Goal: Task Accomplishment & Management: Manage account settings

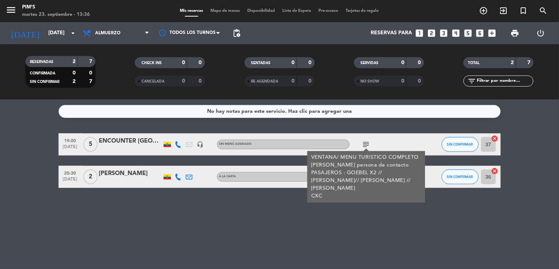
click at [131, 251] on div "No hay notas para este servicio. Haz clic para agregar una 19:00 [DATE] 5 ENCOU…" at bounding box center [279, 185] width 559 height 170
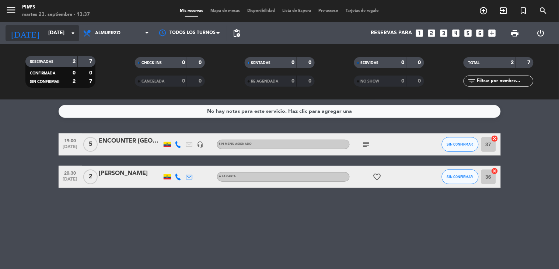
click at [69, 35] on icon "arrow_drop_down" at bounding box center [73, 33] width 9 height 9
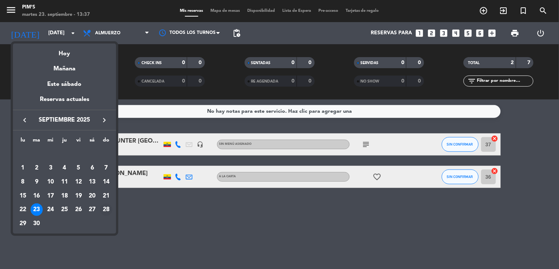
click at [105, 208] on div "28" at bounding box center [106, 209] width 13 height 13
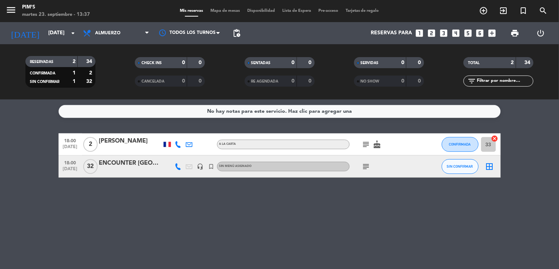
click at [366, 165] on icon "subject" at bounding box center [366, 166] width 9 height 9
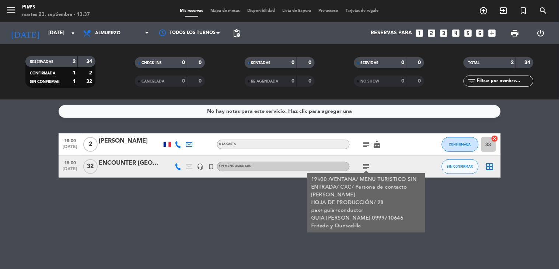
click at [174, 216] on div "No hay notas para este servicio. Haz clic para agregar una 18:00 [DATE] 2 [PERS…" at bounding box center [279, 185] width 559 height 170
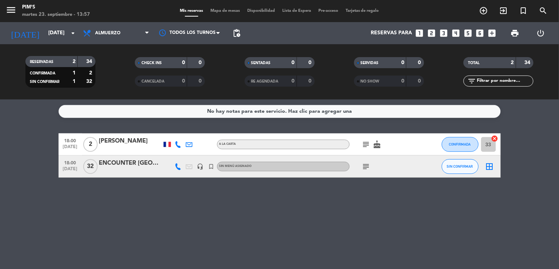
click at [146, 21] on div "menu Pim's martes 23. septiembre - 13:57 Mis reservas Mapa de mesas Disponibili…" at bounding box center [279, 11] width 559 height 22
click at [365, 170] on icon "subject" at bounding box center [366, 166] width 9 height 9
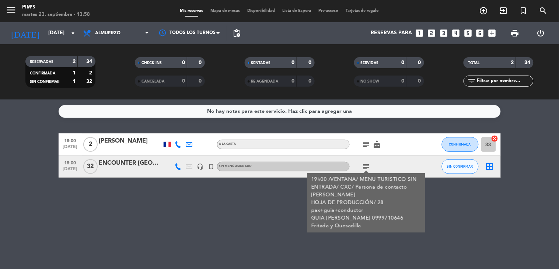
click at [365, 170] on icon "subject" at bounding box center [366, 166] width 9 height 9
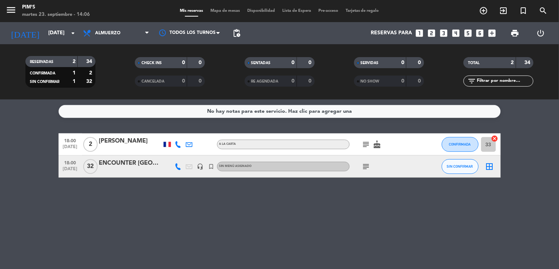
click at [366, 164] on icon "subject" at bounding box center [366, 166] width 9 height 9
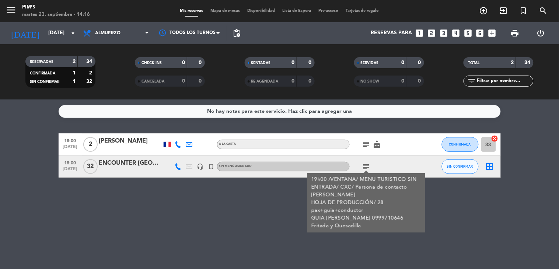
click at [142, 165] on div "ENCOUNTER [GEOGRAPHIC_DATA]" at bounding box center [130, 163] width 63 height 10
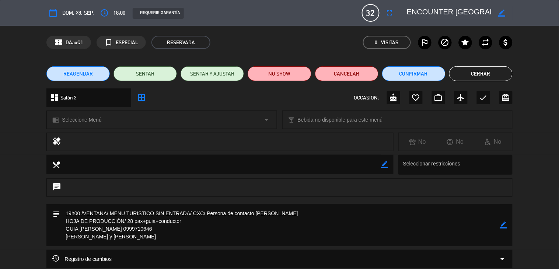
click at [494, 72] on button "Cerrar" at bounding box center [480, 73] width 63 height 15
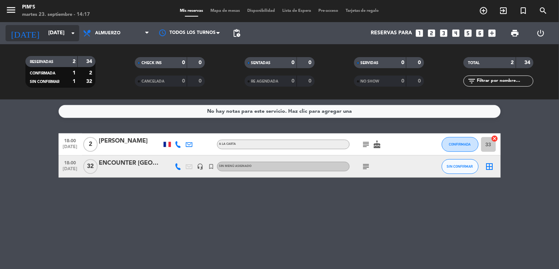
click at [67, 31] on input "[DATE]" at bounding box center [80, 33] width 70 height 13
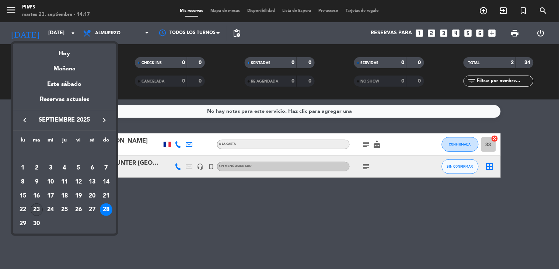
click at [37, 209] on div "23" at bounding box center [37, 209] width 13 height 13
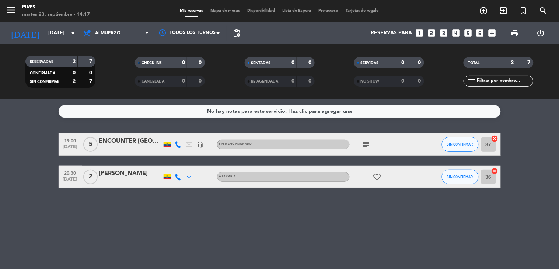
click at [362, 145] on icon "subject" at bounding box center [366, 144] width 9 height 9
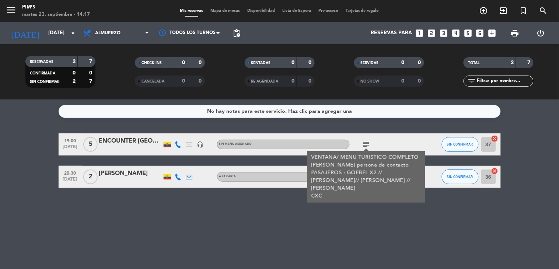
click at [362, 145] on icon "subject" at bounding box center [366, 144] width 9 height 9
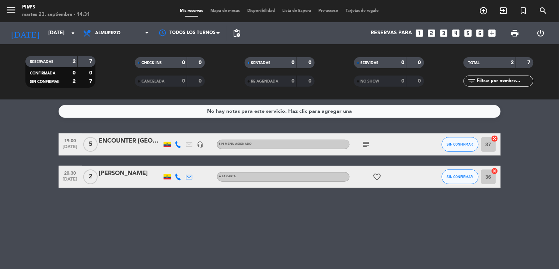
click at [366, 145] on icon "subject" at bounding box center [366, 144] width 9 height 9
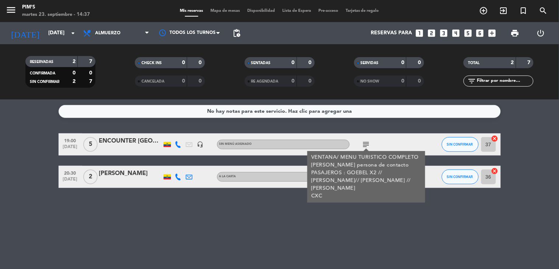
click at [227, 234] on div "No hay notas para este servicio. Haz clic para agregar una 19:00 [DATE] 5 ENCOU…" at bounding box center [279, 185] width 559 height 170
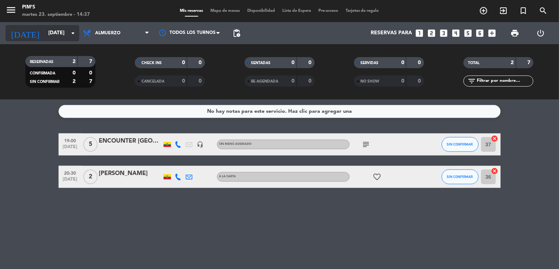
click at [70, 37] on icon "arrow_drop_down" at bounding box center [73, 33] width 9 height 9
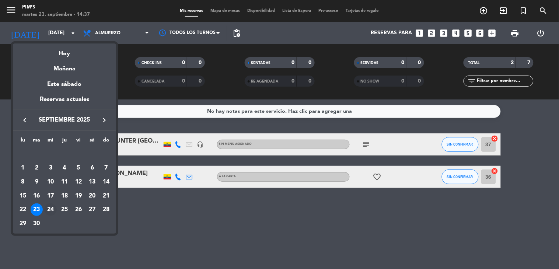
click at [50, 209] on div "24" at bounding box center [50, 209] width 13 height 13
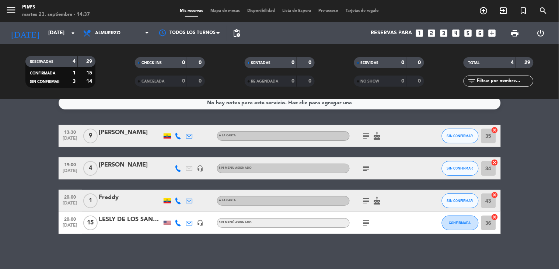
scroll to position [10, 0]
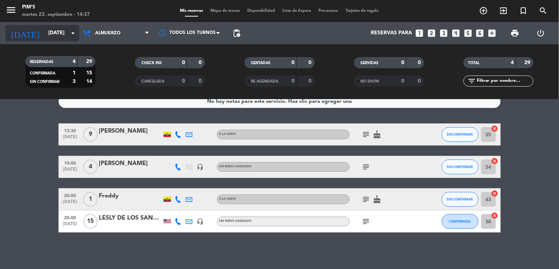
click at [70, 32] on icon "arrow_drop_down" at bounding box center [73, 33] width 9 height 9
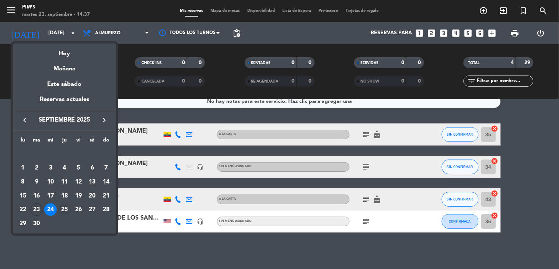
click at [63, 205] on div "25" at bounding box center [64, 209] width 13 height 13
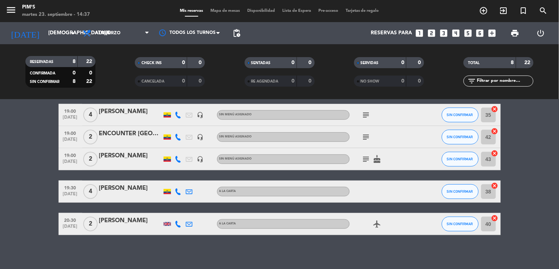
scroll to position [130, 0]
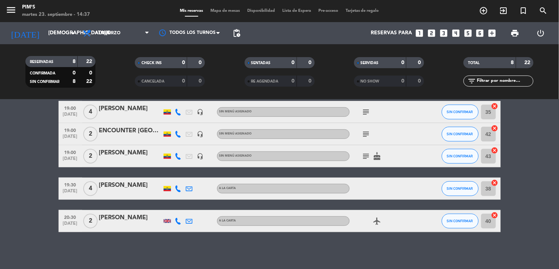
click at [363, 133] on icon "subject" at bounding box center [366, 134] width 9 height 9
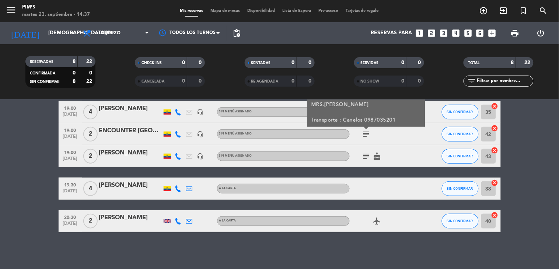
scroll to position [89, 0]
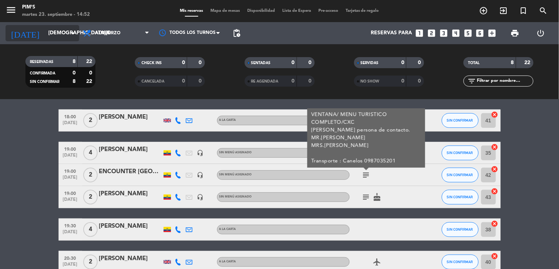
click at [72, 31] on icon "arrow_drop_down" at bounding box center [73, 33] width 9 height 9
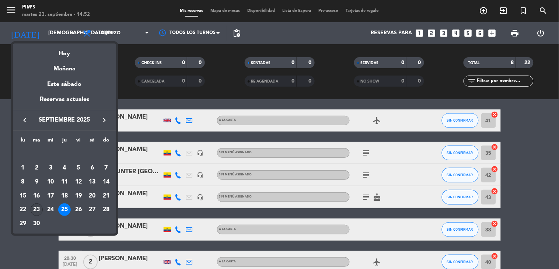
click at [35, 209] on div "23" at bounding box center [37, 209] width 13 height 13
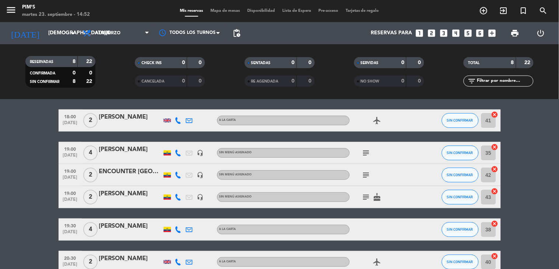
type input "[DATE]"
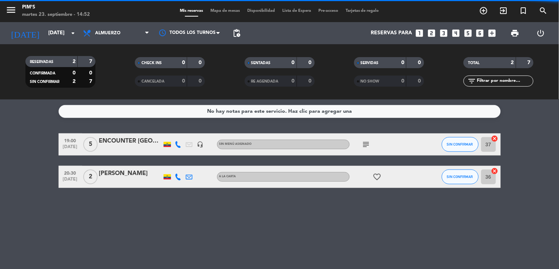
scroll to position [0, 0]
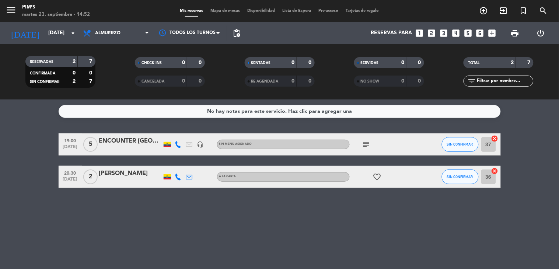
click at [201, 141] on icon "headset_mic" at bounding box center [200, 144] width 7 height 7
click at [304, 208] on div "No hay notas para este servicio. Haz clic para agregar una 19:00 [DATE] 5 ENCOU…" at bounding box center [279, 185] width 559 height 170
click at [364, 144] on icon "subject" at bounding box center [366, 144] width 9 height 9
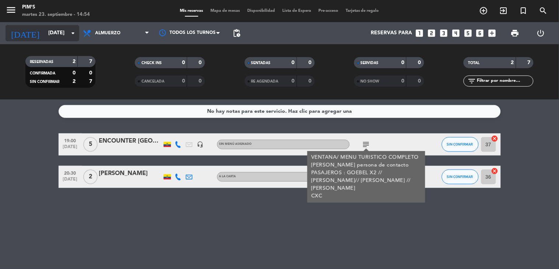
click at [67, 31] on input "[DATE]" at bounding box center [80, 33] width 70 height 13
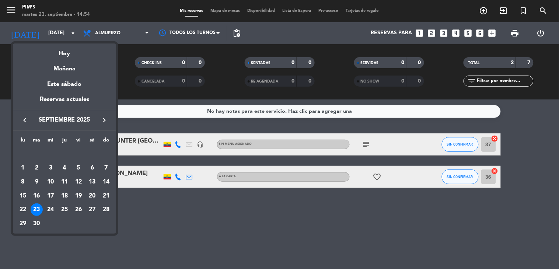
click at [483, 11] on div at bounding box center [279, 134] width 559 height 269
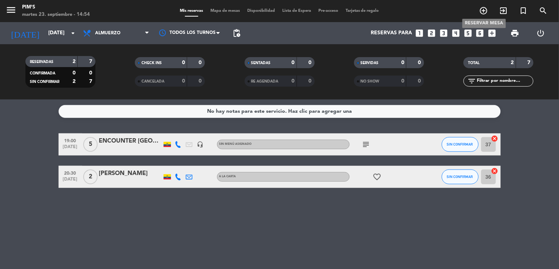
click at [481, 10] on icon "add_circle_outline" at bounding box center [484, 10] width 9 height 9
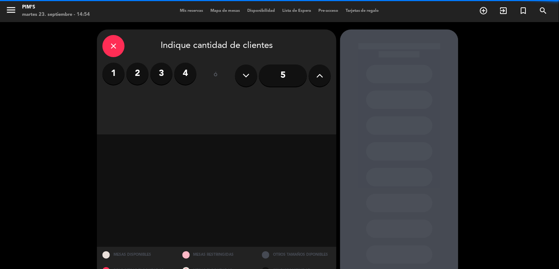
click at [315, 83] on button at bounding box center [320, 76] width 22 height 22
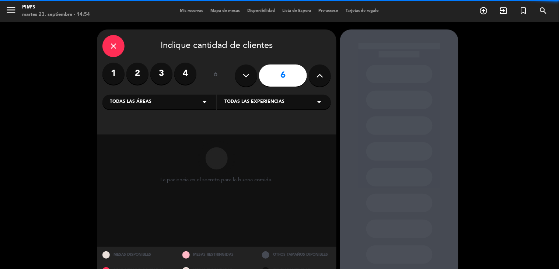
click at [315, 83] on button at bounding box center [320, 76] width 22 height 22
type input "9"
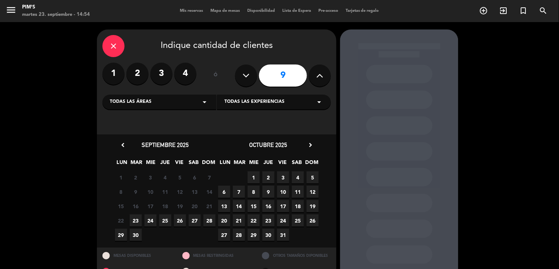
click at [133, 221] on span "23" at bounding box center [136, 221] width 12 height 12
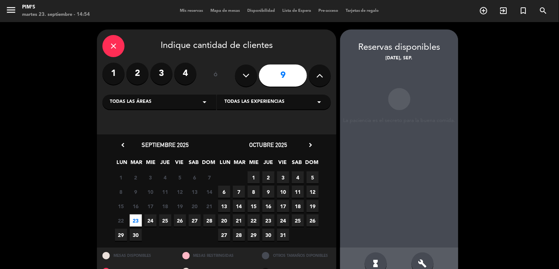
scroll to position [17, 0]
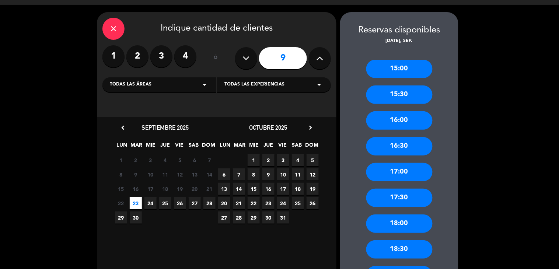
click at [391, 119] on div "16:00" at bounding box center [399, 120] width 66 height 18
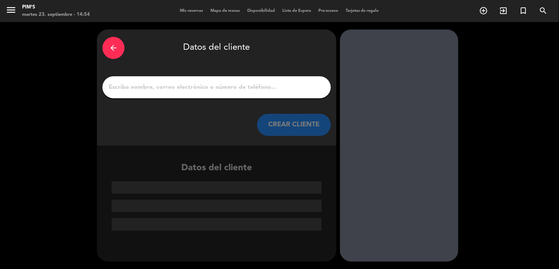
click at [244, 89] on input "1" at bounding box center [216, 87] width 217 height 10
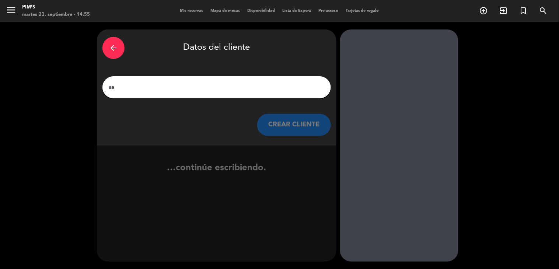
type input "s"
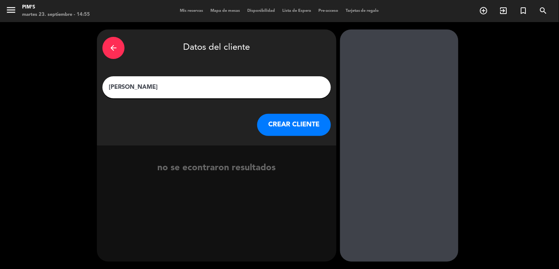
type input "[PERSON_NAME]"
click at [289, 130] on button "CREAR CLIENTE" at bounding box center [294, 125] width 74 height 22
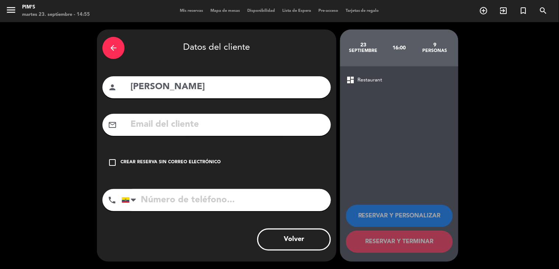
click at [113, 158] on icon "check_box_outline_blank" at bounding box center [112, 162] width 9 height 9
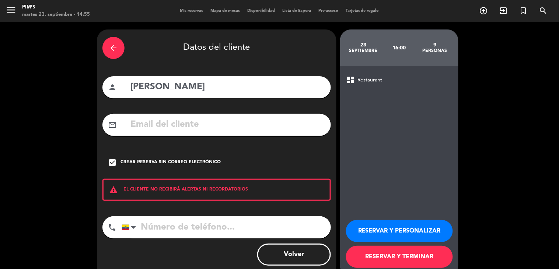
click at [152, 222] on input "tel" at bounding box center [226, 227] width 209 height 22
type input "986270326"
click at [391, 236] on button "RESERVAR Y PERSONALIZAR" at bounding box center [399, 231] width 107 height 22
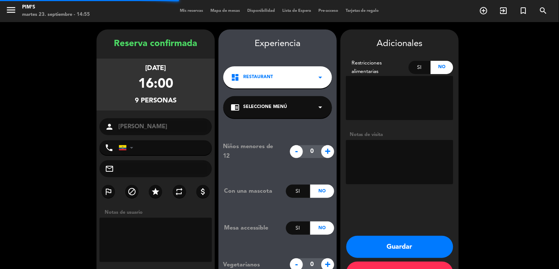
type input "[PHONE_NUMBER]"
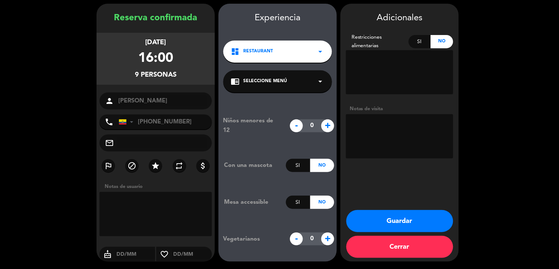
click at [378, 130] on textarea at bounding box center [399, 136] width 107 height 44
type textarea "VENTANA"
click at [422, 221] on button "Guardar" at bounding box center [399, 221] width 107 height 22
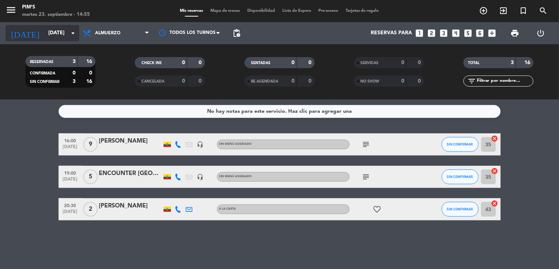
click at [72, 41] on div "[DATE] [DATE] arrow_drop_down" at bounding box center [43, 33] width 74 height 16
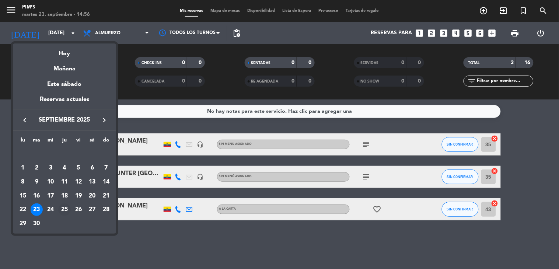
click at [67, 206] on div "25" at bounding box center [64, 209] width 13 height 13
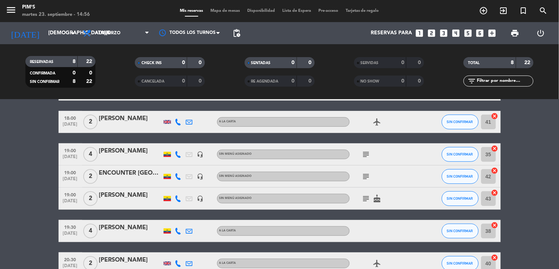
scroll to position [123, 0]
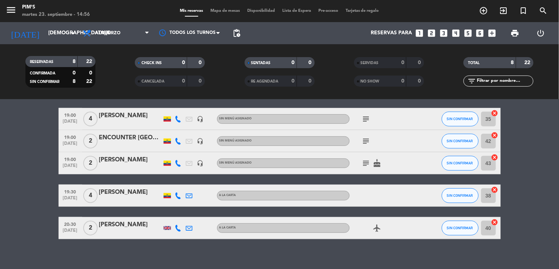
click at [362, 140] on icon "subject" at bounding box center [366, 141] width 9 height 9
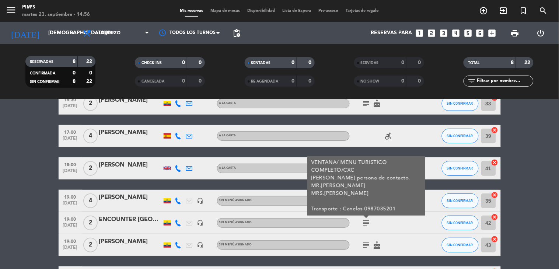
scroll to position [82, 0]
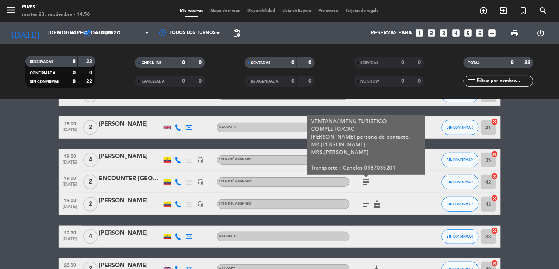
click at [200, 181] on icon "headset_mic" at bounding box center [200, 182] width 7 height 7
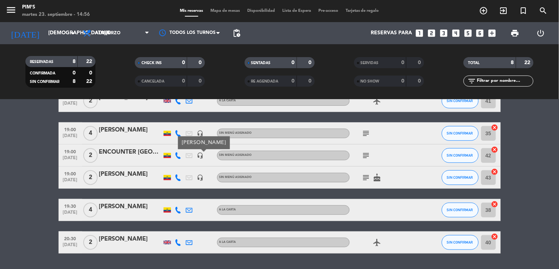
scroll to position [130, 0]
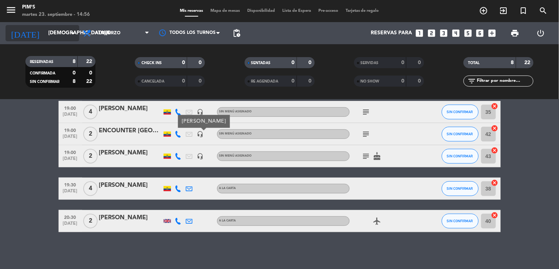
click at [69, 35] on icon "arrow_drop_down" at bounding box center [73, 33] width 9 height 9
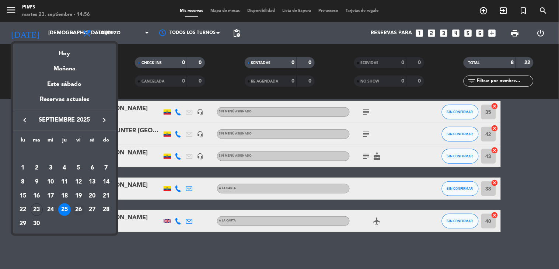
click at [76, 209] on div "26" at bounding box center [78, 209] width 13 height 13
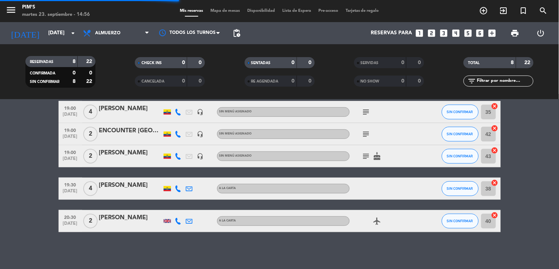
scroll to position [0, 0]
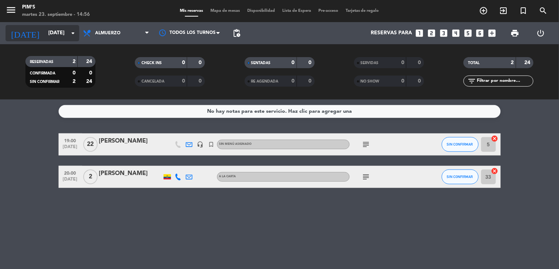
click at [71, 31] on icon "arrow_drop_down" at bounding box center [73, 33] width 9 height 9
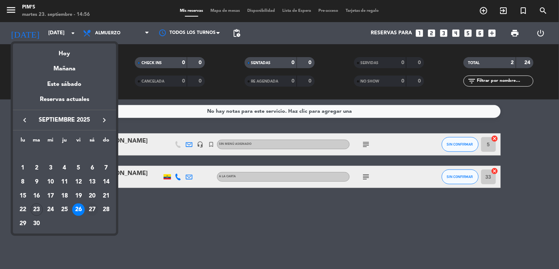
click at [94, 208] on div "27" at bounding box center [92, 209] width 13 height 13
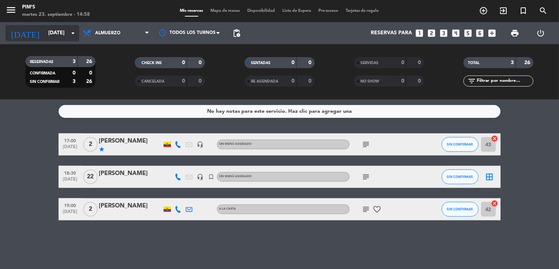
click at [73, 32] on icon "arrow_drop_down" at bounding box center [73, 33] width 9 height 9
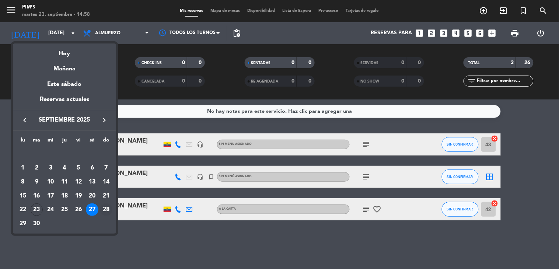
click at [104, 208] on div "28" at bounding box center [106, 209] width 13 height 13
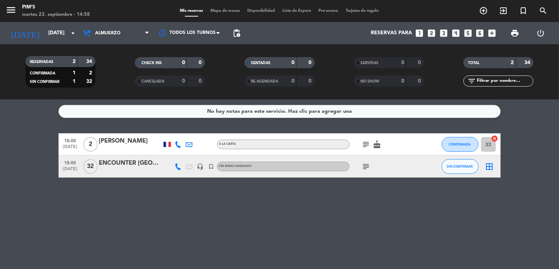
click at [364, 165] on icon "subject" at bounding box center [366, 166] width 9 height 9
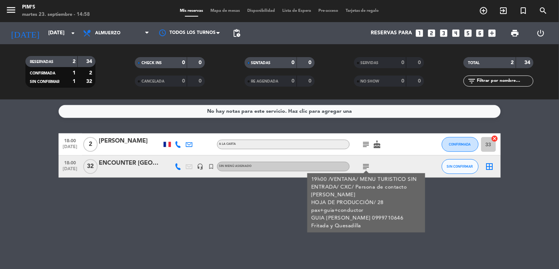
click at [173, 216] on div "No hay notas para este servicio. Haz clic para agregar una 18:00 [DATE] 2 [PERS…" at bounding box center [279, 185] width 559 height 170
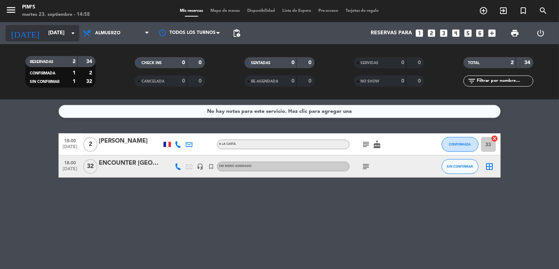
click at [75, 41] on div "[DATE] [DATE] arrow_drop_down" at bounding box center [43, 33] width 74 height 16
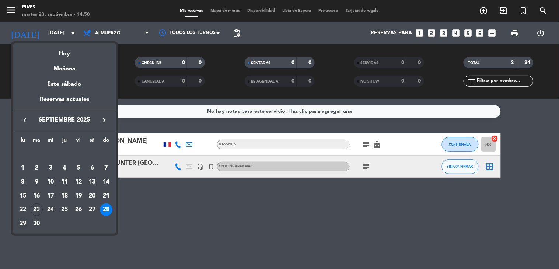
click at [21, 222] on div "29" at bounding box center [23, 223] width 13 height 13
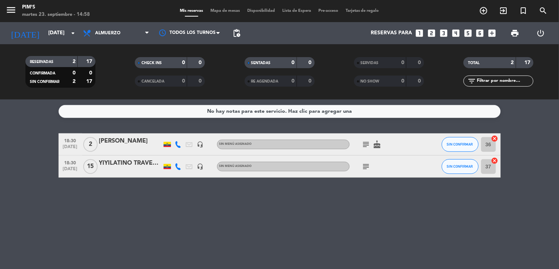
click at [366, 163] on icon "subject" at bounding box center [366, 166] width 9 height 9
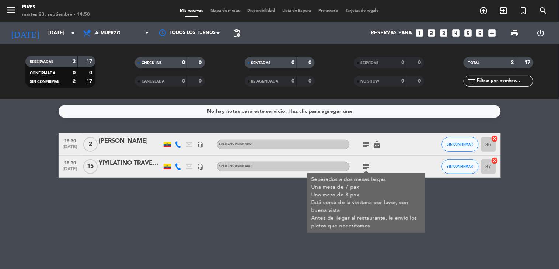
click at [201, 167] on icon "headset_mic" at bounding box center [200, 166] width 7 height 7
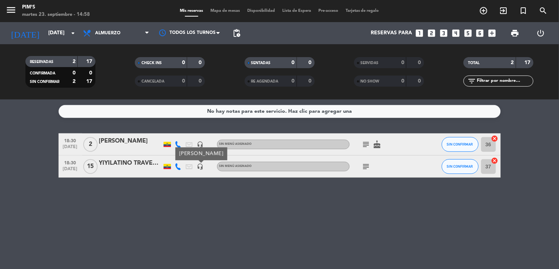
click at [368, 164] on icon "subject" at bounding box center [366, 166] width 9 height 9
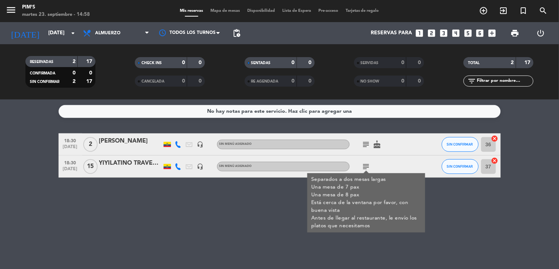
click at [365, 139] on div "subject cake" at bounding box center [383, 144] width 66 height 22
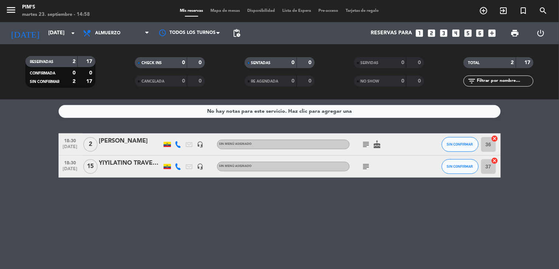
click at [365, 140] on icon "subject" at bounding box center [366, 144] width 9 height 9
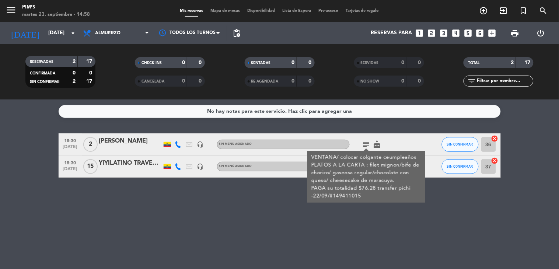
click at [382, 208] on div "No hay notas para este servicio. Haz clic para agregar una 18:30 [DATE] 2 [PERS…" at bounding box center [279, 185] width 559 height 170
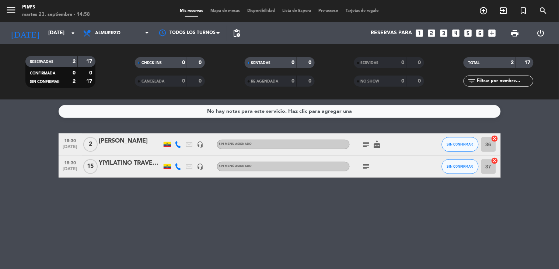
click at [369, 167] on icon "subject" at bounding box center [366, 166] width 9 height 9
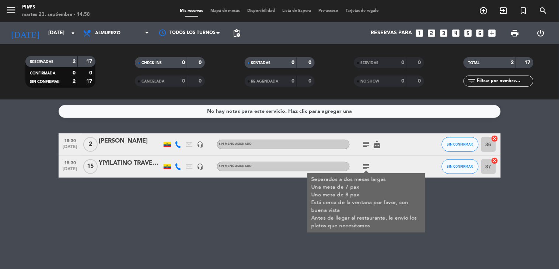
click at [431, 206] on div "No hay notas para este servicio. Haz clic para agregar una 18:30 [DATE] 2 [PERS…" at bounding box center [279, 185] width 559 height 170
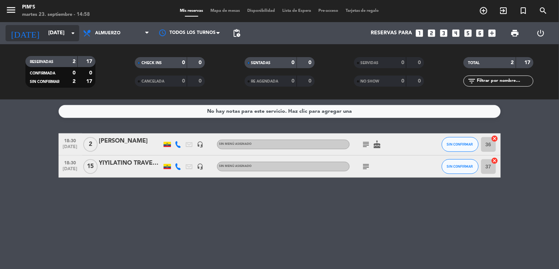
click at [74, 31] on icon "arrow_drop_down" at bounding box center [73, 33] width 9 height 9
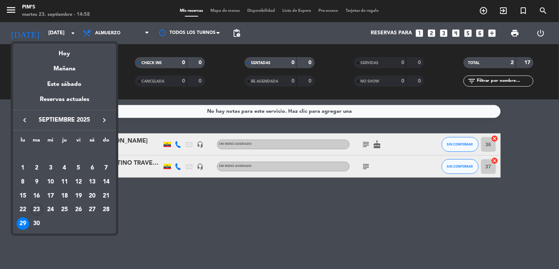
click at [210, 230] on div at bounding box center [279, 134] width 559 height 269
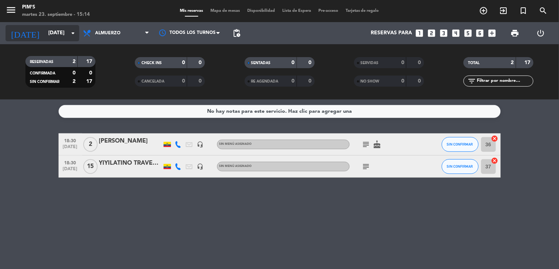
click at [65, 38] on input "[DATE]" at bounding box center [80, 33] width 70 height 13
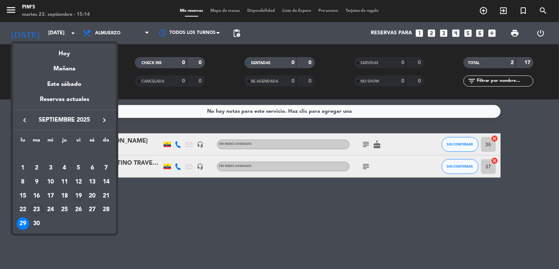
click at [81, 198] on div "19" at bounding box center [78, 196] width 13 height 13
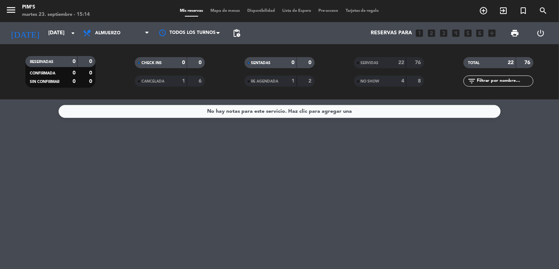
click at [380, 60] on div "SERVIDAS" at bounding box center [373, 63] width 34 height 8
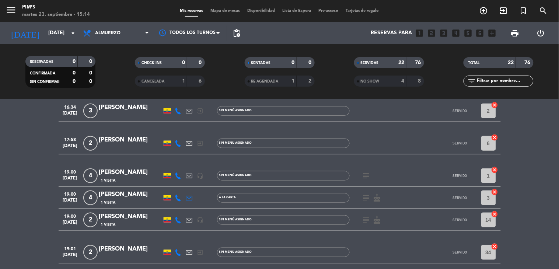
scroll to position [205, 0]
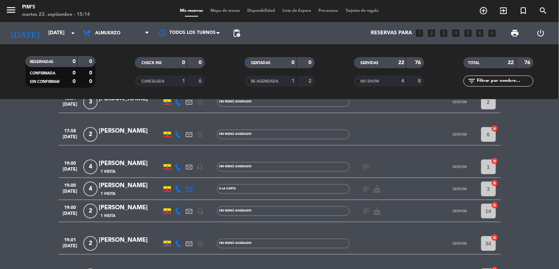
click at [362, 165] on icon "subject" at bounding box center [366, 167] width 9 height 9
click at [365, 188] on icon "subject" at bounding box center [366, 189] width 9 height 9
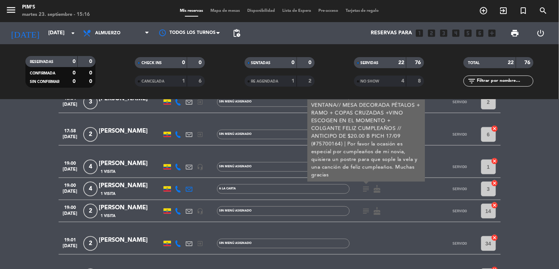
click at [520, 243] on bookings-row "13:31 [DATE] 2 [PERSON_NAME] exit_to_app Sin menú asignado SERVIDO 1 cancel 13:…" at bounding box center [279, 249] width 559 height 641
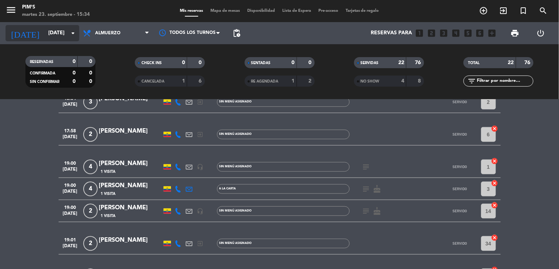
click at [62, 36] on input "[DATE]" at bounding box center [80, 33] width 70 height 13
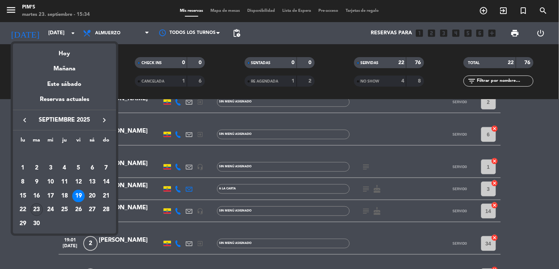
click at [40, 205] on div "23" at bounding box center [37, 209] width 13 height 13
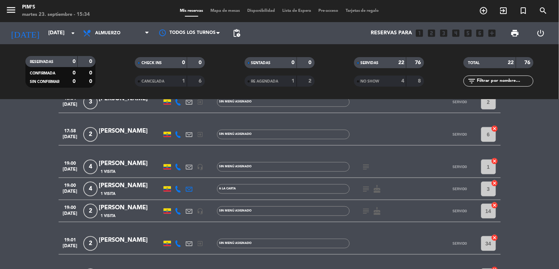
type input "[DATE]"
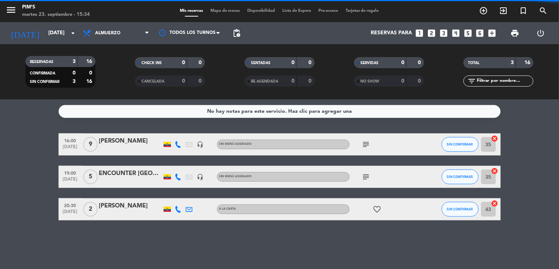
scroll to position [0, 0]
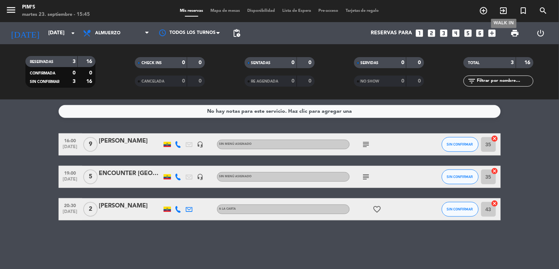
click at [504, 8] on icon "exit_to_app" at bounding box center [503, 10] width 9 height 9
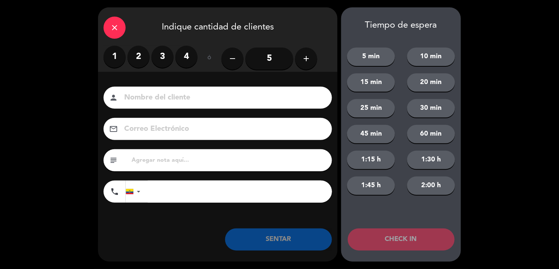
drag, startPoint x: 135, startPoint y: 60, endPoint x: 135, endPoint y: 74, distance: 13.6
click at [135, 60] on label "2" at bounding box center [139, 57] width 22 height 22
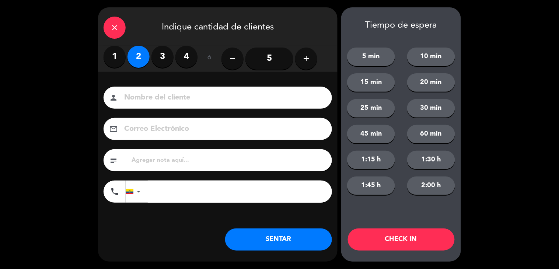
click at [145, 103] on input at bounding box center [222, 97] width 199 height 13
type input "[PERSON_NAME]"
click at [175, 187] on input "tel" at bounding box center [240, 192] width 184 height 22
type input "993754150"
click at [156, 95] on input "[PERSON_NAME]" at bounding box center [222, 97] width 199 height 13
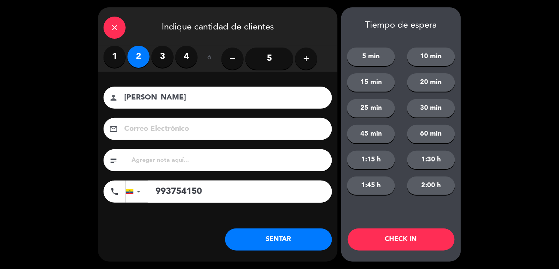
type input "[PERSON_NAME]"
click at [259, 252] on div "close Indique cantidad de clientes 1 2 3 4 ó remove 5 add Nombre del cliente pe…" at bounding box center [218, 134] width 240 height 254
click at [259, 244] on button "SENTAR" at bounding box center [278, 240] width 107 height 22
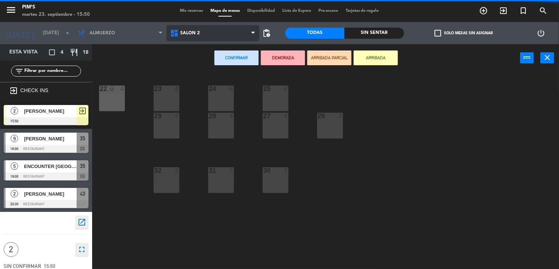
click at [230, 27] on span "Salón 2" at bounding box center [213, 33] width 93 height 16
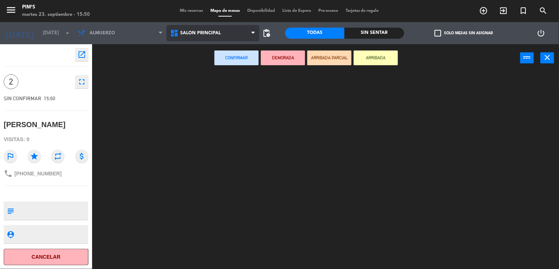
click at [219, 69] on ng-component "menu Pim's martes 23. septiembre - 15:50 Mis reservas Mapa de mesas Disponibili…" at bounding box center [279, 134] width 559 height 269
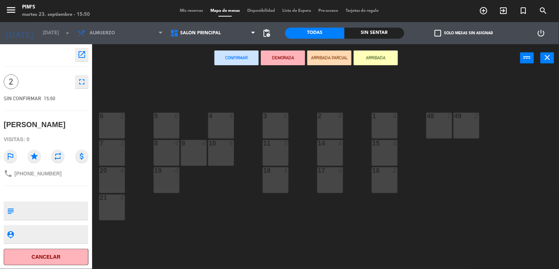
click at [330, 126] on div "2 4" at bounding box center [330, 126] width 26 height 26
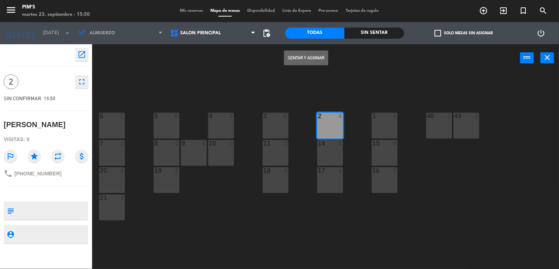
click at [309, 61] on button "Sentar y Asignar" at bounding box center [306, 57] width 44 height 15
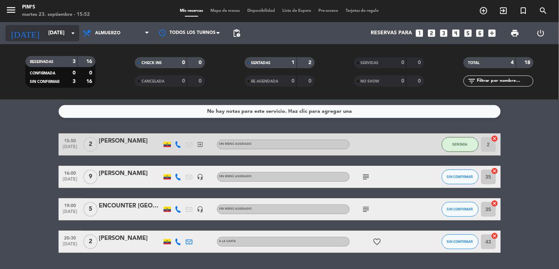
click at [72, 39] on input "[DATE]" at bounding box center [80, 33] width 70 height 13
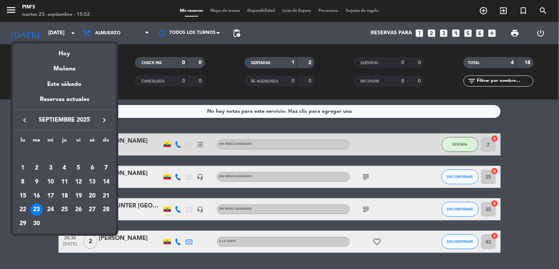
click at [63, 208] on div "25" at bounding box center [64, 209] width 13 height 13
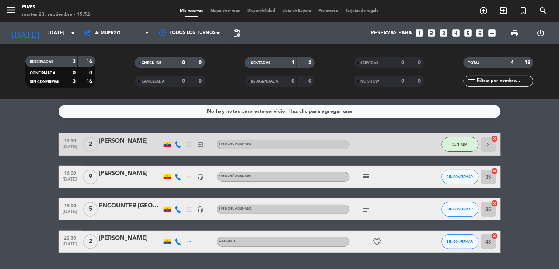
type input "[DEMOGRAPHIC_DATA][DATE]"
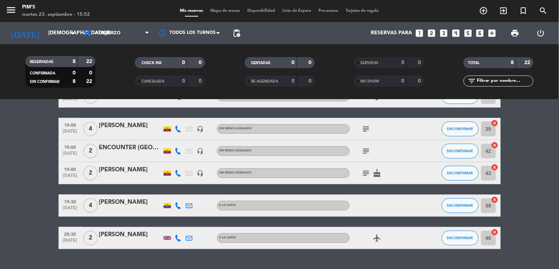
scroll to position [89, 0]
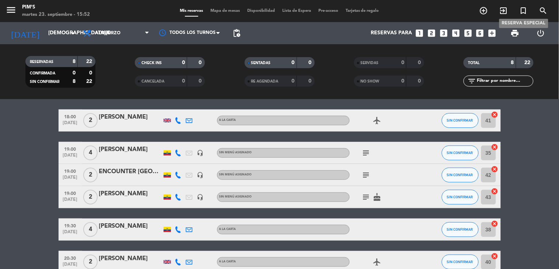
click at [521, 9] on icon "turned_in_not" at bounding box center [523, 10] width 9 height 9
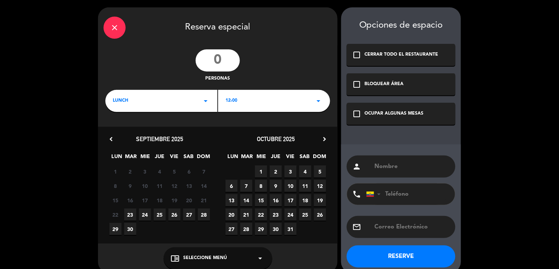
click at [212, 65] on input "number" at bounding box center [218, 60] width 44 height 22
type input "25"
click at [315, 101] on icon "arrow_drop_down" at bounding box center [318, 101] width 9 height 9
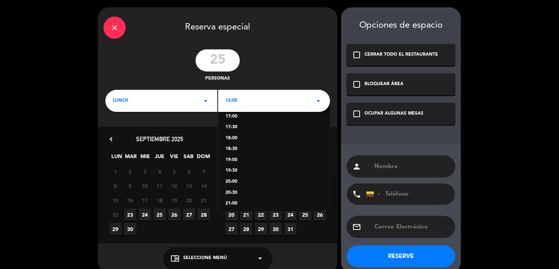
scroll to position [123, 0]
click at [229, 174] on div "20:00" at bounding box center [274, 172] width 97 height 7
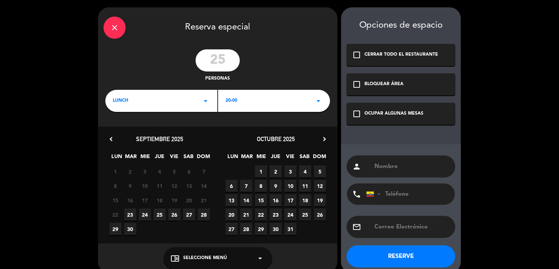
click at [157, 212] on span "25" at bounding box center [160, 215] width 12 height 12
click at [377, 166] on input "text" at bounding box center [412, 166] width 76 height 10
type input "CONAUTO /[PERSON_NAME]"
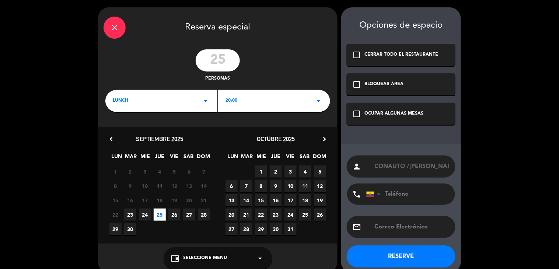
click at [395, 190] on input "tel" at bounding box center [406, 194] width 81 height 21
type input "969258544"
click at [356, 113] on icon "check_box_outline_blank" at bounding box center [356, 113] width 9 height 9
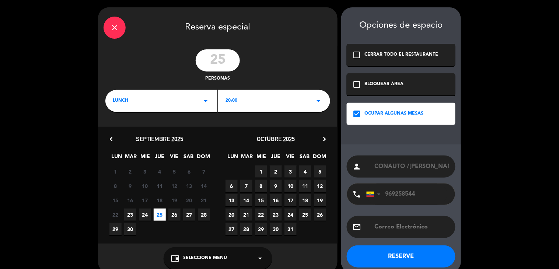
click at [411, 252] on button "RESERVE" at bounding box center [401, 256] width 109 height 22
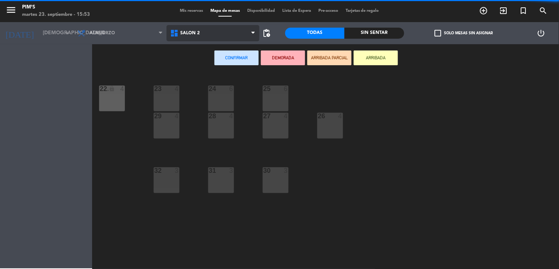
click at [222, 29] on span "Salón 2" at bounding box center [213, 33] width 93 height 16
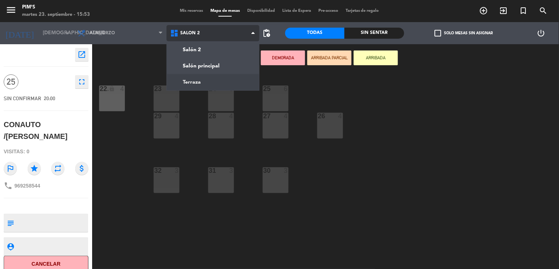
click at [206, 85] on ng-component "menu Pim's martes 23. septiembre - 15:53 Mis reservas Mapa de mesas Disponibili…" at bounding box center [279, 134] width 559 height 269
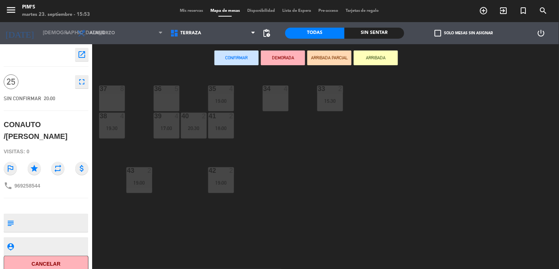
click at [109, 98] on div "37 8" at bounding box center [112, 99] width 26 height 26
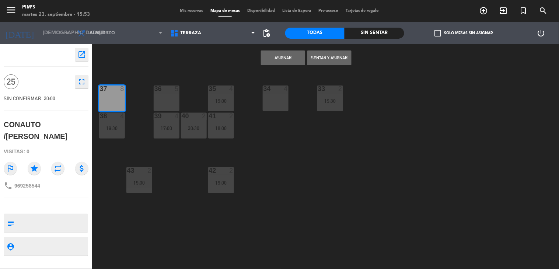
click at [279, 61] on button "Asignar" at bounding box center [283, 57] width 44 height 15
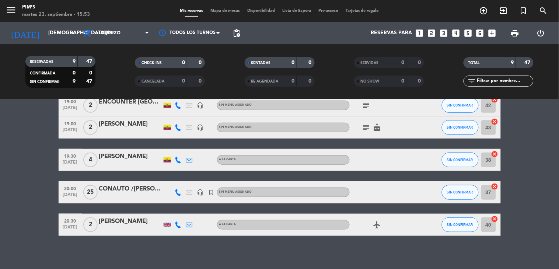
scroll to position [162, 0]
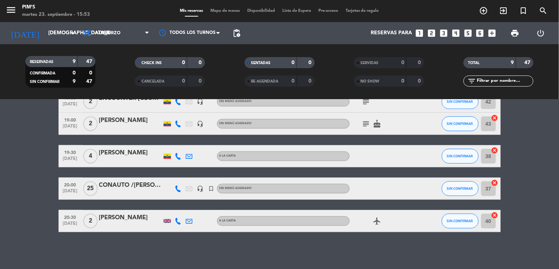
click at [142, 185] on div "CONAUTO /[PERSON_NAME]" at bounding box center [130, 186] width 63 height 10
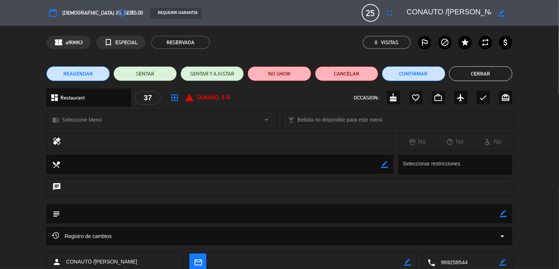
click at [502, 216] on div "subject border_color" at bounding box center [279, 213] width 466 height 19
click at [500, 216] on icon "border_color" at bounding box center [503, 213] width 7 height 7
click at [427, 215] on textarea at bounding box center [280, 213] width 440 height 19
click at [65, 212] on textarea at bounding box center [280, 213] width 440 height 19
click at [203, 211] on textarea at bounding box center [280, 213] width 440 height 19
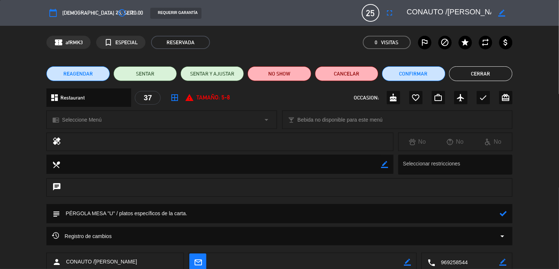
type textarea "PÉRGOLA MESA "U" / platos específicos de la carta."
click at [481, 79] on button "Cerrar" at bounding box center [480, 73] width 63 height 15
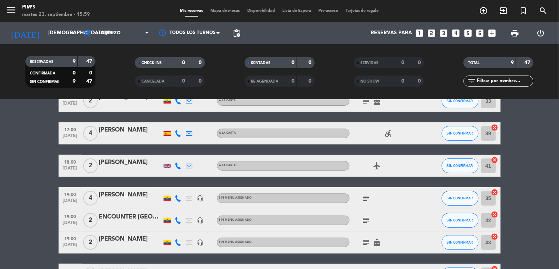
scroll to position [123, 0]
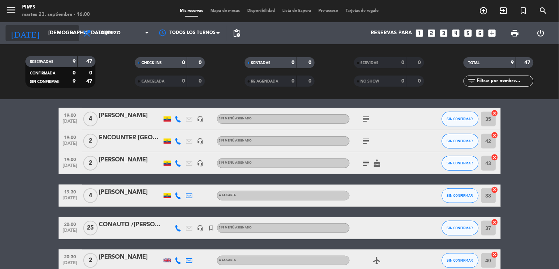
click at [65, 31] on input "[DEMOGRAPHIC_DATA][DATE]" at bounding box center [80, 33] width 70 height 13
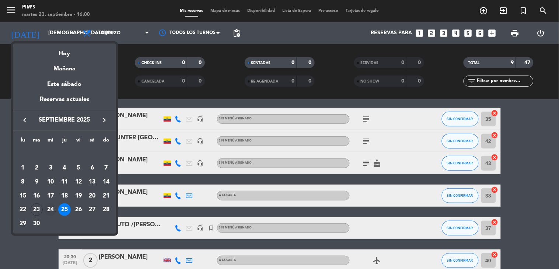
click at [46, 208] on div "24" at bounding box center [50, 209] width 13 height 13
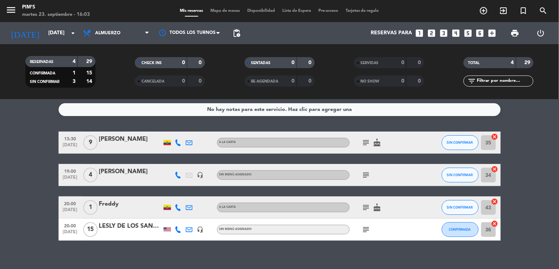
scroll to position [0, 0]
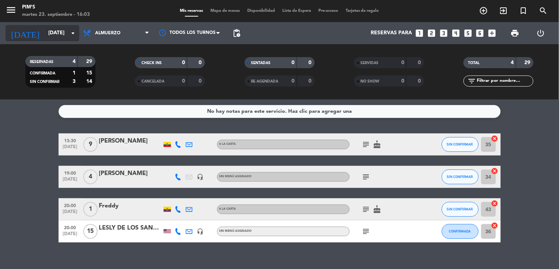
click at [69, 32] on icon "arrow_drop_down" at bounding box center [73, 33] width 9 height 9
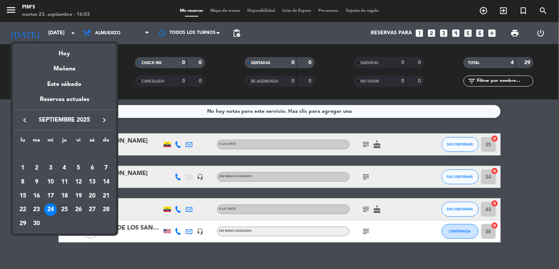
click at [63, 205] on div "25" at bounding box center [64, 209] width 13 height 13
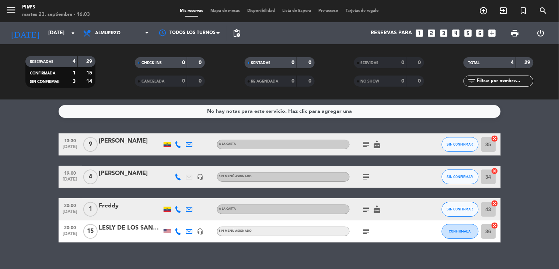
type input "[DEMOGRAPHIC_DATA][DATE]"
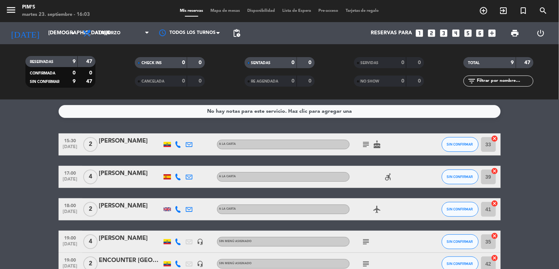
scroll to position [162, 0]
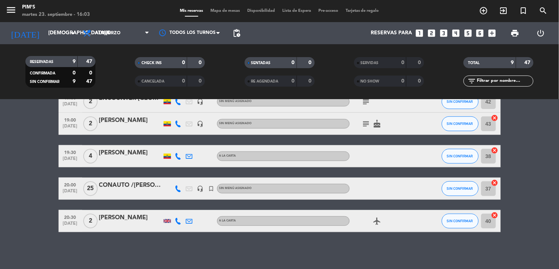
click at [124, 181] on div "CONAUTO /[PERSON_NAME]" at bounding box center [130, 186] width 63 height 10
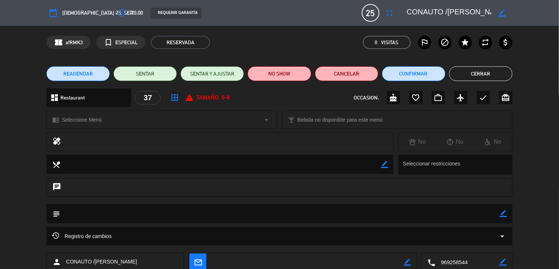
click at [500, 215] on icon "border_color" at bounding box center [503, 213] width 7 height 7
click at [425, 214] on textarea at bounding box center [280, 213] width 440 height 19
click at [190, 213] on textarea at bounding box center [280, 213] width 440 height 19
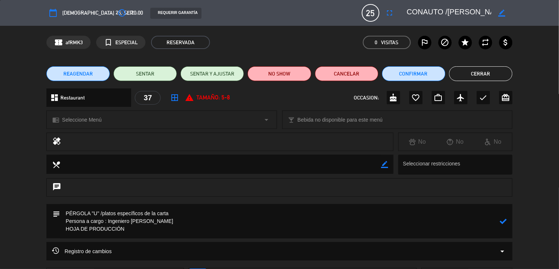
click at [500, 219] on icon at bounding box center [503, 221] width 7 height 7
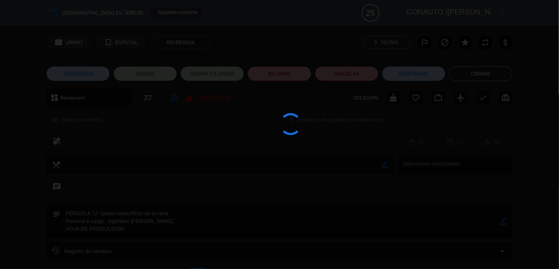
type textarea "PÉRGOLA "U" /platos específicos de la carta Persona a cargo : Ingeniero [PERSON…"
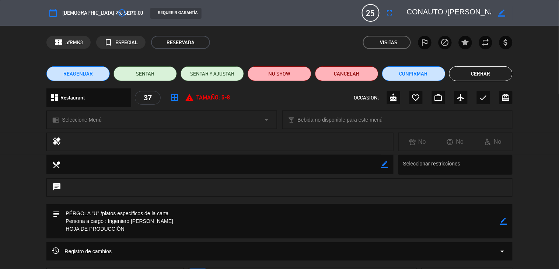
click at [475, 77] on button "Cerrar" at bounding box center [480, 73] width 63 height 15
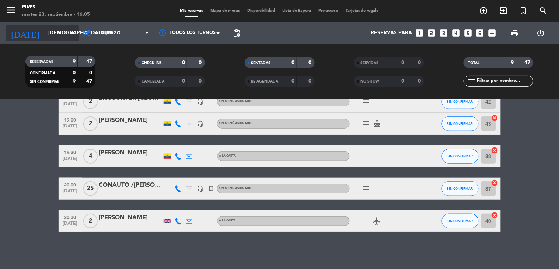
click at [73, 37] on icon "arrow_drop_down" at bounding box center [73, 33] width 9 height 9
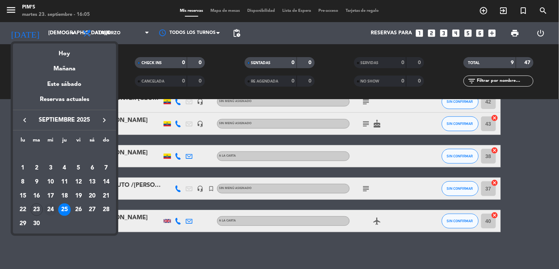
click at [46, 207] on div "24" at bounding box center [50, 209] width 13 height 13
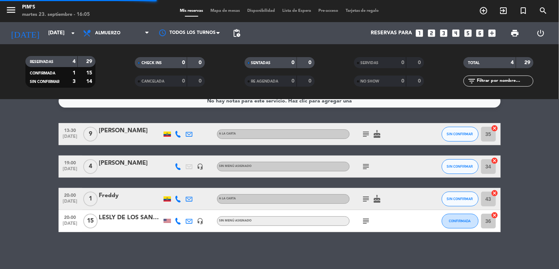
scroll to position [10, 0]
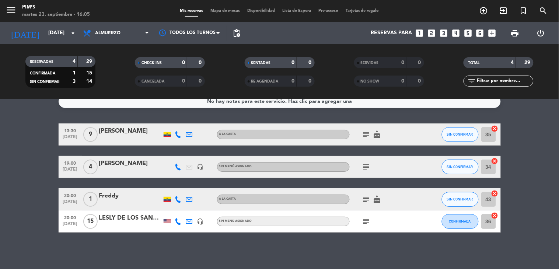
click at [365, 222] on icon "subject" at bounding box center [366, 221] width 9 height 9
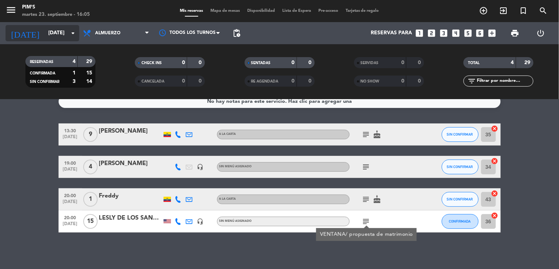
click at [67, 31] on input "[DATE]" at bounding box center [80, 33] width 70 height 13
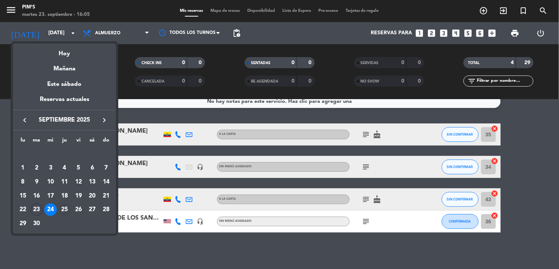
click at [60, 208] on div "25" at bounding box center [64, 209] width 13 height 13
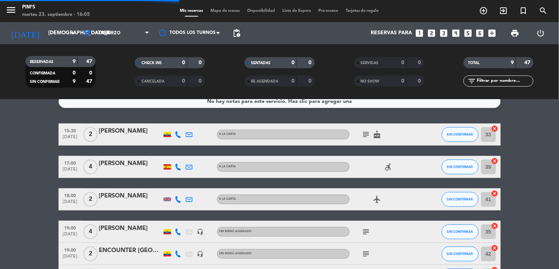
scroll to position [162, 0]
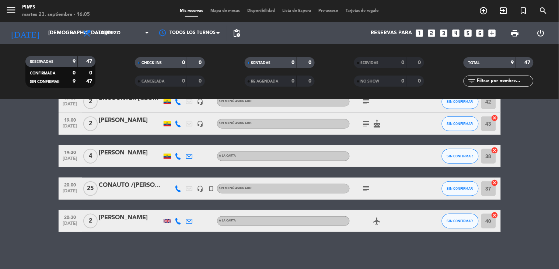
click at [367, 186] on span "subject" at bounding box center [366, 188] width 11 height 9
click at [362, 186] on icon "subject" at bounding box center [366, 188] width 9 height 9
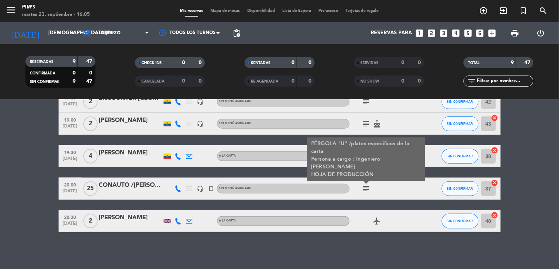
click at [361, 123] on span "subject" at bounding box center [366, 123] width 11 height 9
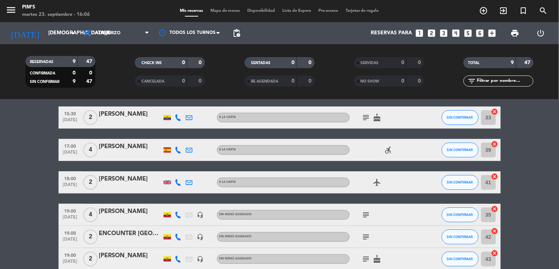
scroll to position [0, 0]
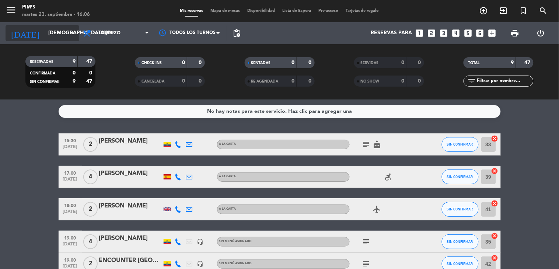
click at [67, 32] on input "[DEMOGRAPHIC_DATA][DATE]" at bounding box center [80, 33] width 70 height 13
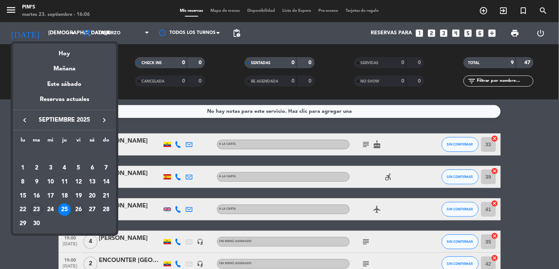
click at [76, 212] on div "26" at bounding box center [78, 209] width 13 height 13
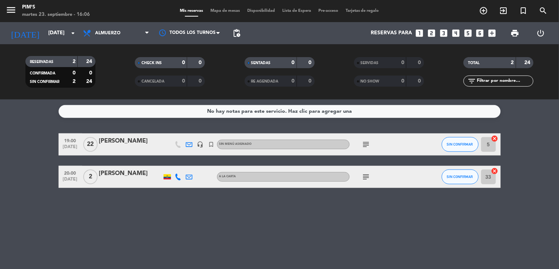
click at [363, 146] on icon "subject" at bounding box center [366, 144] width 9 height 9
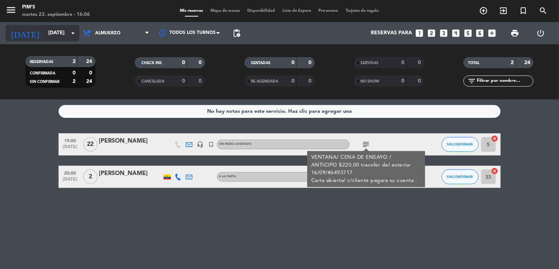
click at [64, 37] on input "[DATE]" at bounding box center [80, 33] width 70 height 13
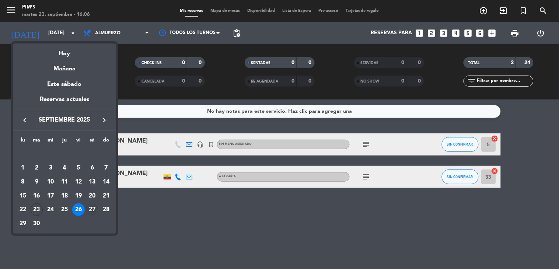
click at [93, 208] on div "27" at bounding box center [92, 209] width 13 height 13
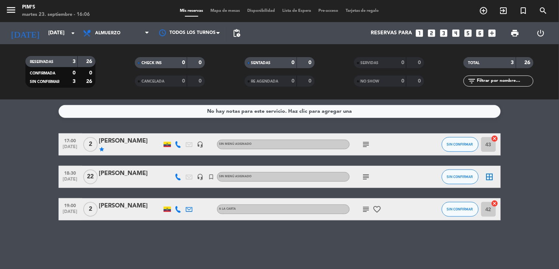
click at [367, 176] on icon "subject" at bounding box center [366, 177] width 9 height 9
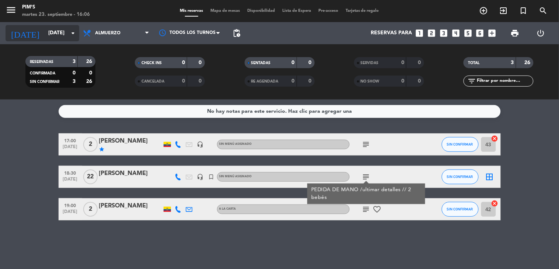
click at [67, 32] on input "[DATE]" at bounding box center [80, 33] width 70 height 13
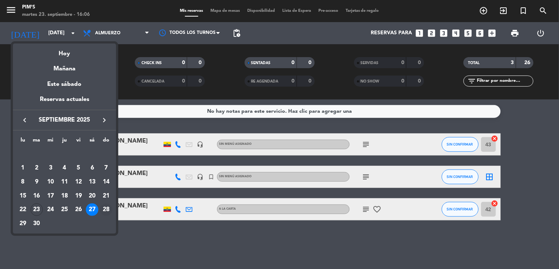
click at [102, 205] on div "28" at bounding box center [106, 209] width 13 height 13
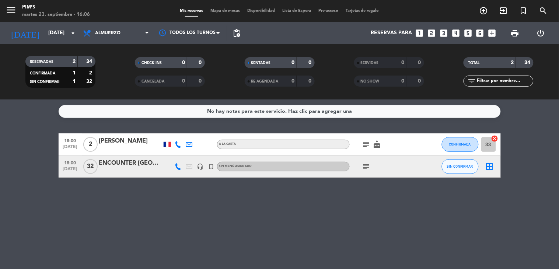
click at [364, 164] on icon "subject" at bounding box center [366, 166] width 9 height 9
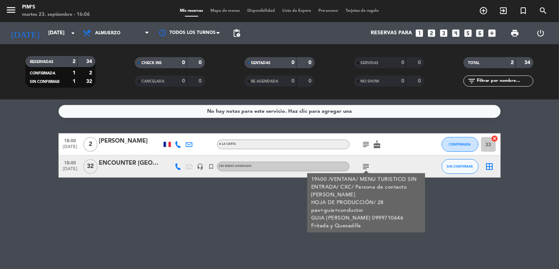
click at [257, 215] on div "No hay notas para este servicio. Haz clic para agregar una 18:00 [DATE] 2 [PERS…" at bounding box center [279, 185] width 559 height 170
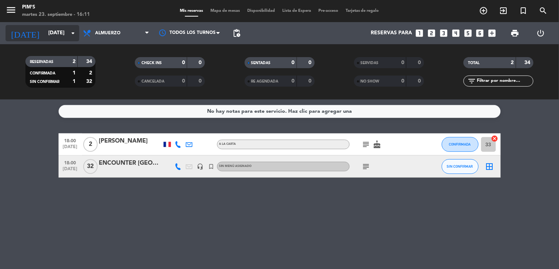
click at [73, 32] on icon "arrow_drop_down" at bounding box center [73, 33] width 9 height 9
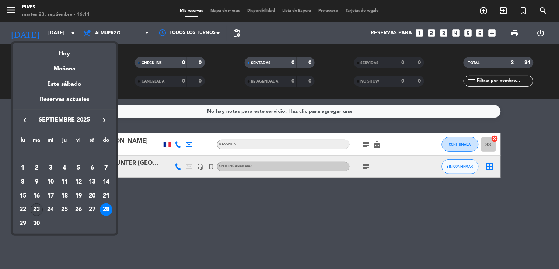
click at [34, 215] on div "23" at bounding box center [37, 209] width 13 height 13
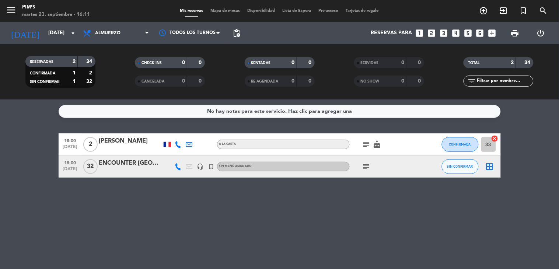
type input "[DATE]"
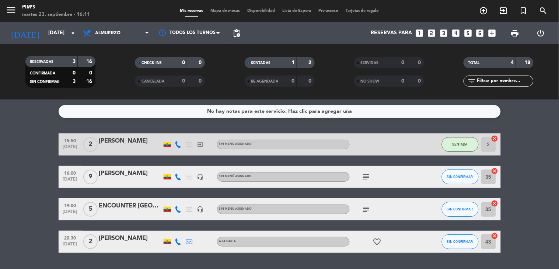
click at [522, 205] on bookings-row "15:50 [DATE] 2 [PERSON_NAME] exit_to_app Sin menú asignado SENTADA 2 cancel 16:…" at bounding box center [279, 192] width 559 height 119
click at [447, 176] on span "SIN CONFIRMAR" at bounding box center [460, 177] width 26 height 4
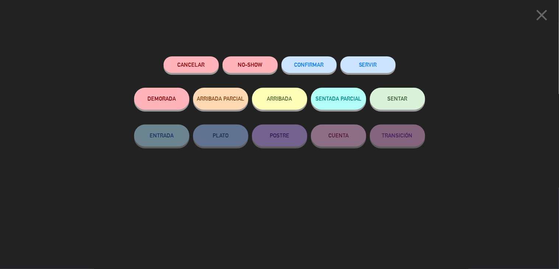
click at [411, 96] on button "SENTAR" at bounding box center [397, 99] width 55 height 22
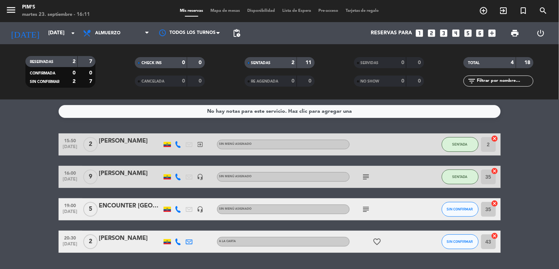
click at [491, 171] on icon "cancel" at bounding box center [494, 170] width 7 height 7
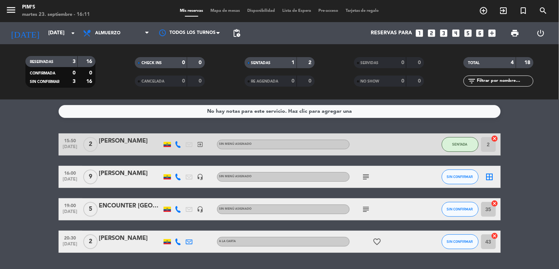
click at [487, 174] on icon "border_all" at bounding box center [489, 177] width 9 height 9
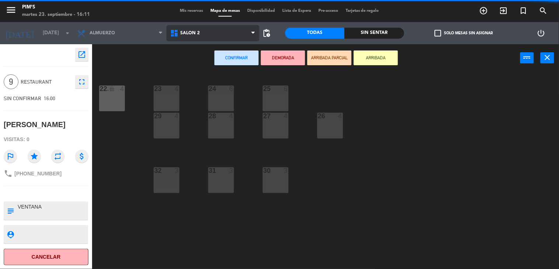
click at [246, 34] on span "Salón 2" at bounding box center [213, 33] width 93 height 16
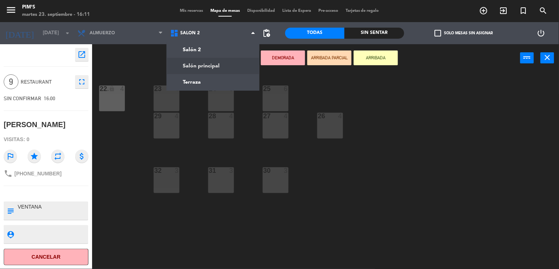
click at [234, 65] on ng-component "menu Pim's martes 23. septiembre - 16:11 Mis reservas Mapa de mesas Disponibili…" at bounding box center [279, 134] width 559 height 269
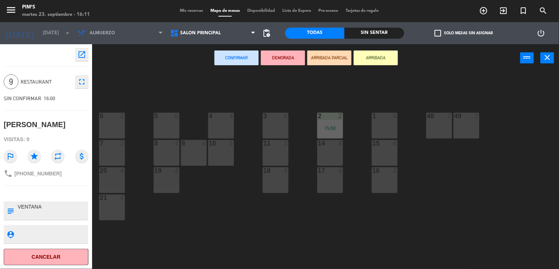
click at [161, 116] on div at bounding box center [166, 116] width 12 height 7
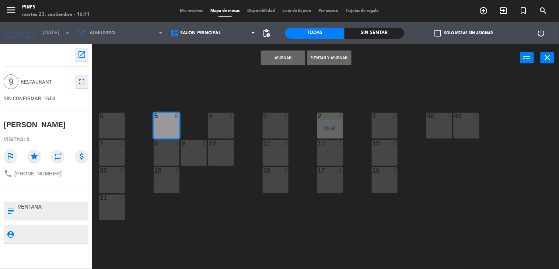
click at [322, 53] on button "Sentar y Asignar" at bounding box center [329, 57] width 44 height 15
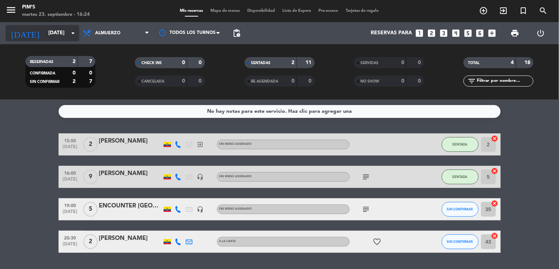
click at [75, 29] on icon "arrow_drop_down" at bounding box center [73, 33] width 9 height 9
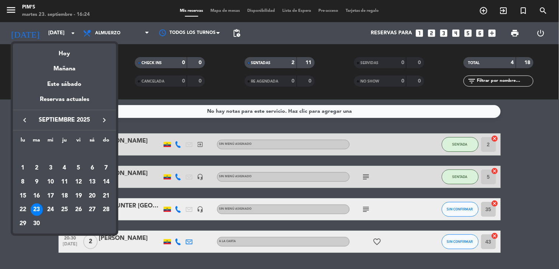
click at [531, 184] on div at bounding box center [279, 134] width 559 height 269
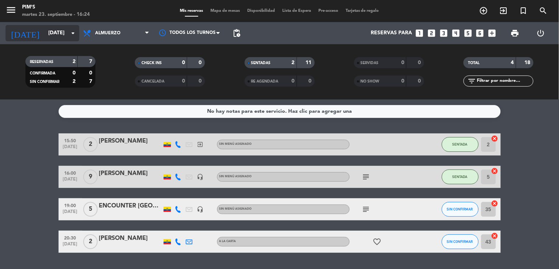
click at [77, 33] on icon "arrow_drop_down" at bounding box center [73, 33] width 9 height 9
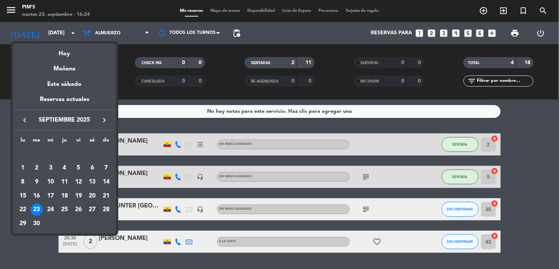
click at [93, 207] on div "27" at bounding box center [92, 209] width 13 height 13
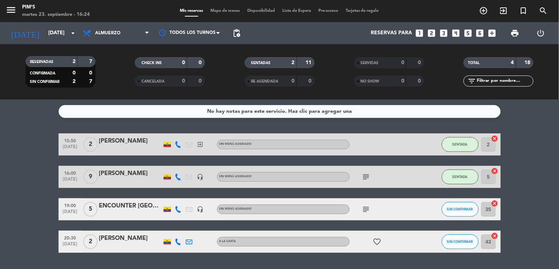
type input "[DATE]"
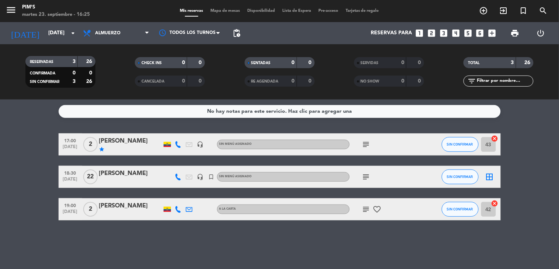
click at [120, 174] on div "[PERSON_NAME]" at bounding box center [130, 174] width 63 height 10
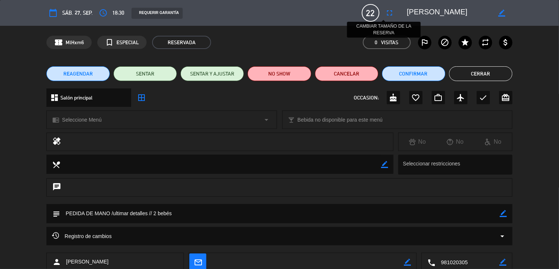
click at [386, 11] on icon "fullscreen" at bounding box center [390, 12] width 9 height 9
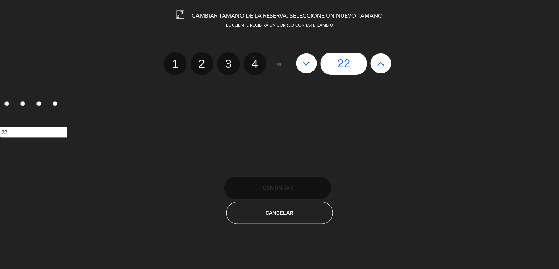
click at [384, 65] on icon at bounding box center [381, 64] width 8 height 12
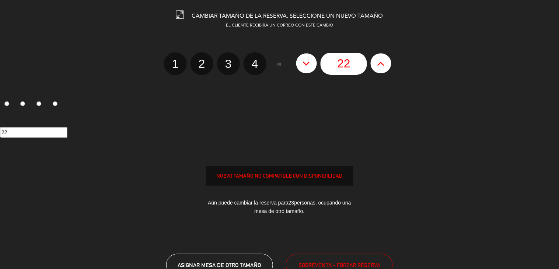
type input "23"
click at [384, 65] on button at bounding box center [381, 63] width 21 height 20
type input "24"
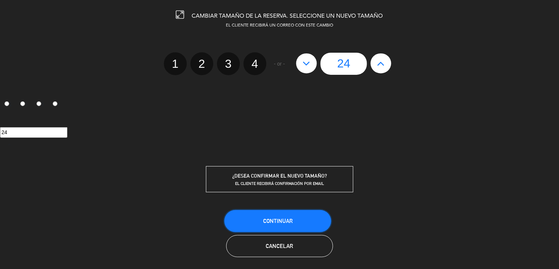
click at [301, 212] on button "Continuar" at bounding box center [277, 221] width 107 height 22
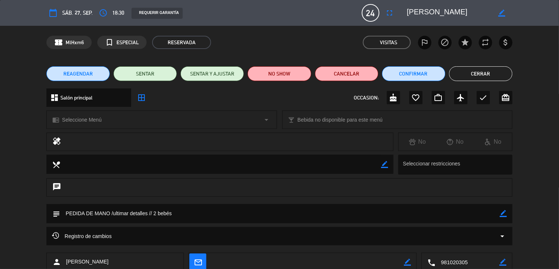
click at [489, 69] on button "Cerrar" at bounding box center [480, 73] width 63 height 15
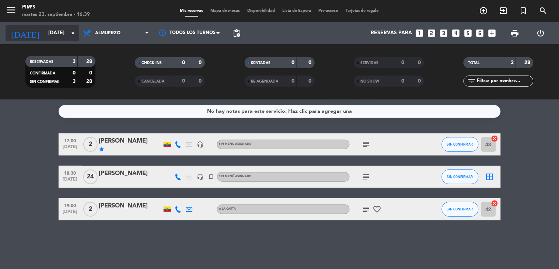
click at [70, 35] on icon "arrow_drop_down" at bounding box center [73, 33] width 9 height 9
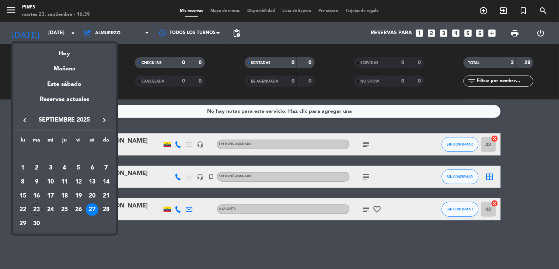
click at [34, 226] on div "30" at bounding box center [37, 223] width 13 height 13
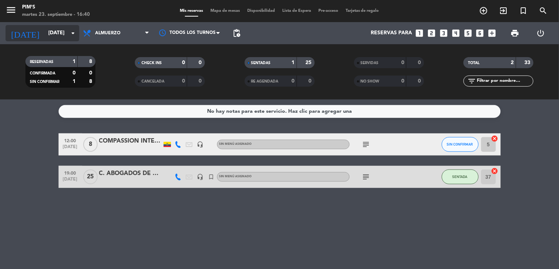
click at [67, 27] on input "[DATE]" at bounding box center [80, 33] width 70 height 13
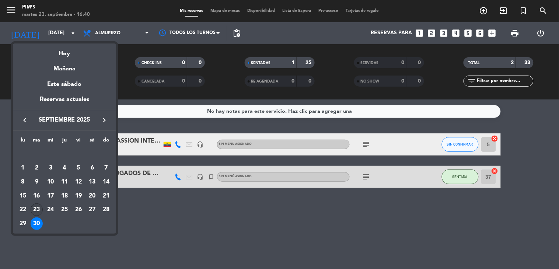
click at [36, 212] on div "23" at bounding box center [37, 209] width 13 height 13
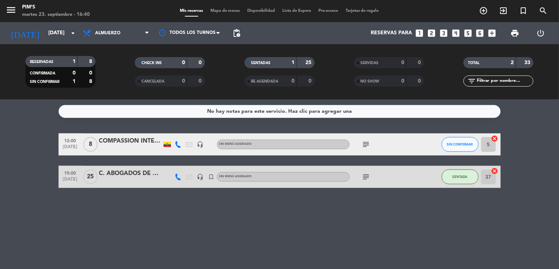
type input "[DATE]"
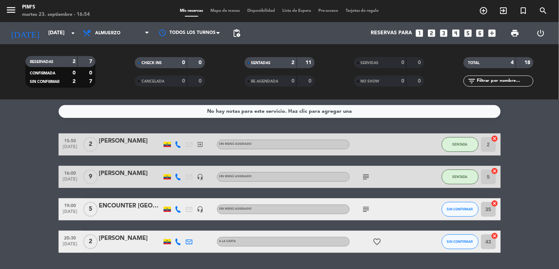
drag, startPoint x: 547, startPoint y: 1, endPoint x: 512, endPoint y: 248, distance: 249.5
click at [512, 248] on bookings-row "15:50 [DATE] 2 [PERSON_NAME] exit_to_app Sin menú asignado SENTADA 2 cancel 16:…" at bounding box center [279, 192] width 559 height 119
click at [362, 212] on icon "subject" at bounding box center [366, 209] width 9 height 9
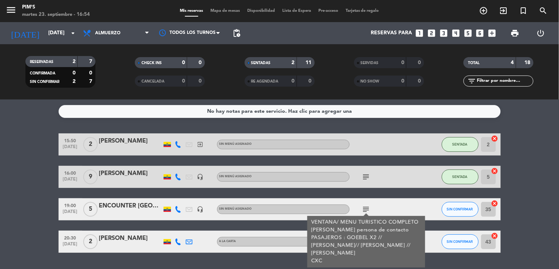
scroll to position [20, 0]
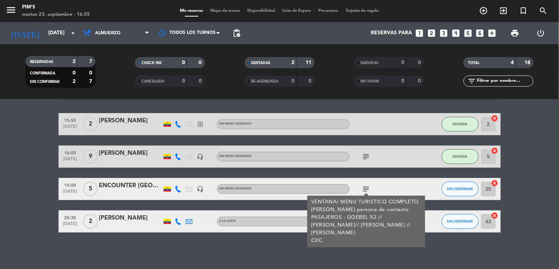
click at [144, 257] on div "No hay notas para este servicio. Haz clic para agregar una 15:50 [DATE] 2 [PERS…" at bounding box center [279, 185] width 559 height 170
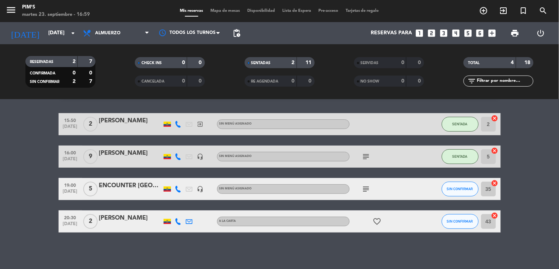
click at [362, 189] on icon "subject" at bounding box center [366, 189] width 9 height 9
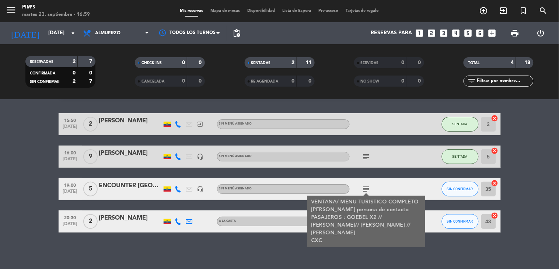
click at [161, 245] on div "No hay notas para este servicio. Haz clic para agregar una 15:50 [DATE] 2 [PERS…" at bounding box center [279, 185] width 559 height 170
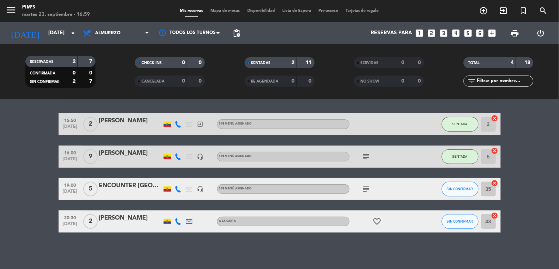
click at [376, 220] on icon "favorite_border" at bounding box center [377, 221] width 9 height 9
drag, startPoint x: 289, startPoint y: 245, endPoint x: 209, endPoint y: 230, distance: 82.1
click at [290, 245] on div "No hay notas para este servicio. Haz clic para agregar una 15:50 [DATE] 2 [PERS…" at bounding box center [279, 185] width 559 height 170
click at [536, 32] on icon "power_settings_new" at bounding box center [540, 33] width 9 height 9
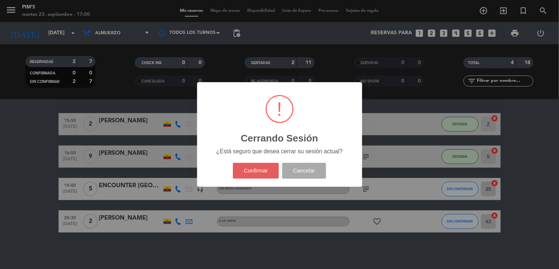
click at [268, 175] on button "Confirmar" at bounding box center [256, 171] width 46 height 16
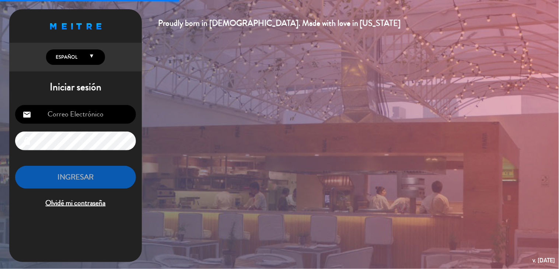
click at [84, 115] on input "email" at bounding box center [75, 114] width 121 height 19
type input "[EMAIL_ADDRESS][DOMAIN_NAME]"
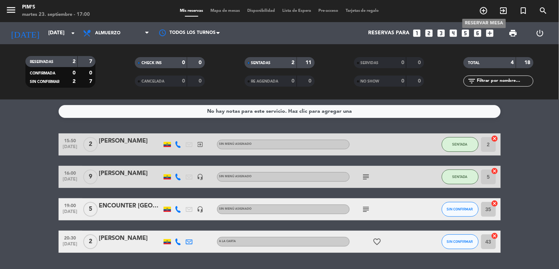
click at [481, 9] on icon "add_circle_outline" at bounding box center [484, 10] width 9 height 9
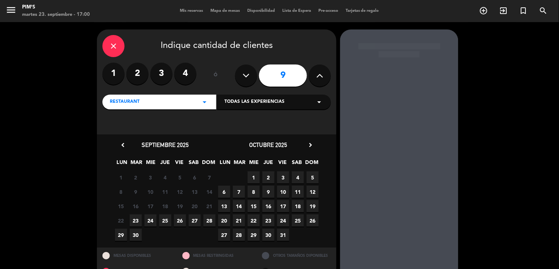
click at [245, 75] on icon at bounding box center [246, 75] width 7 height 11
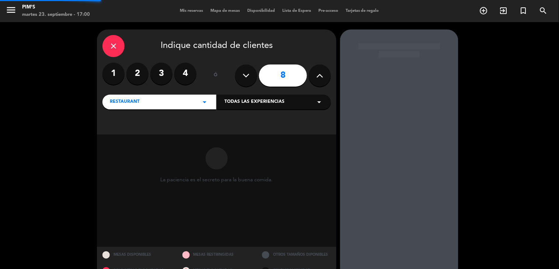
click at [245, 75] on icon at bounding box center [246, 75] width 7 height 11
type input "7"
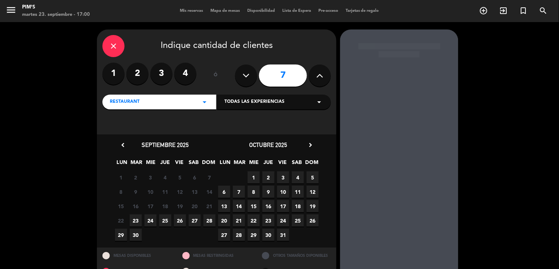
click at [239, 191] on span "7" at bounding box center [239, 192] width 12 height 12
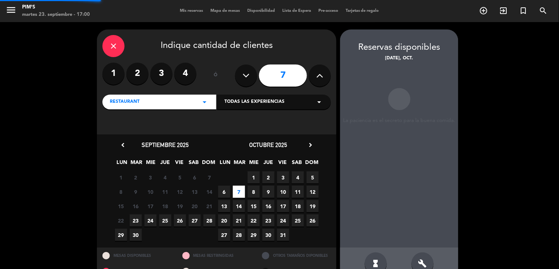
scroll to position [17, 0]
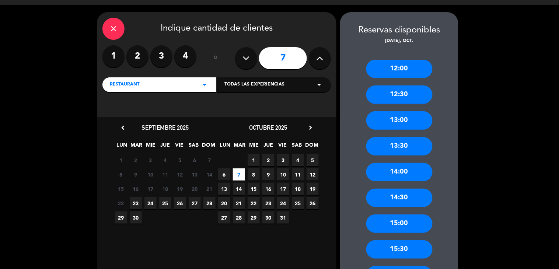
click at [264, 217] on span "30" at bounding box center [268, 218] width 12 height 12
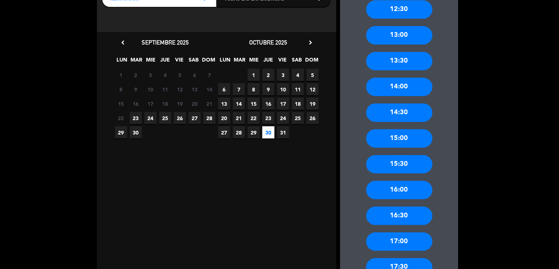
scroll to position [58, 0]
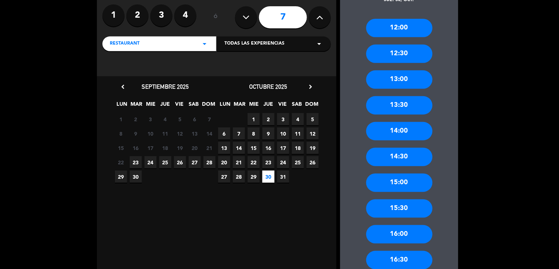
click at [400, 77] on div "13:00" at bounding box center [399, 79] width 66 height 18
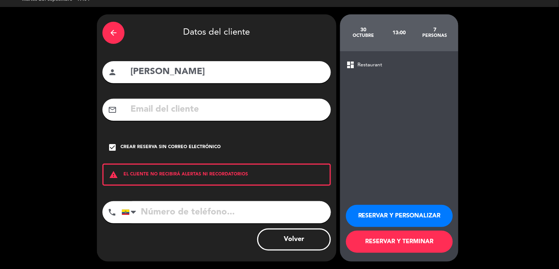
drag, startPoint x: 215, startPoint y: 70, endPoint x: 29, endPoint y: 74, distance: 185.8
click at [29, 74] on div "arrow_back Datos del cliente person [PERSON_NAME] mail_outline check_box Crear …" at bounding box center [279, 138] width 559 height 262
type input "[PERSON_NAME]"
click at [198, 211] on input "tel" at bounding box center [226, 212] width 209 height 22
type input "0983434439"
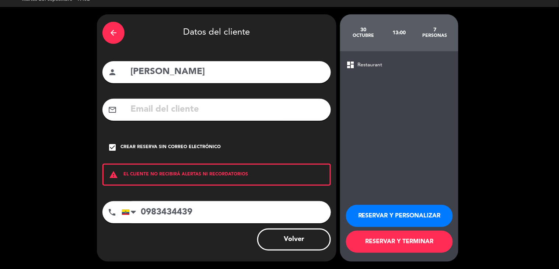
click at [393, 218] on button "RESERVAR Y PERSONALIZAR" at bounding box center [399, 216] width 107 height 22
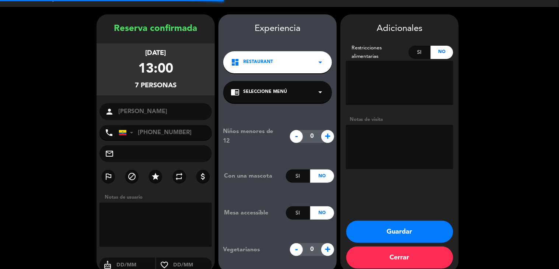
scroll to position [26, 0]
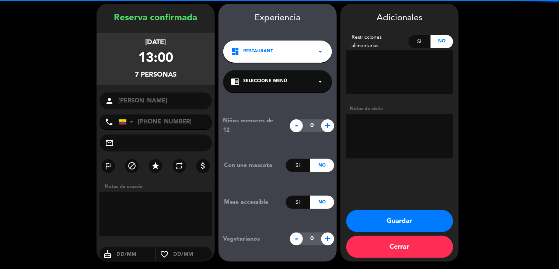
click at [368, 112] on div "Notas de visita" at bounding box center [399, 109] width 107 height 8
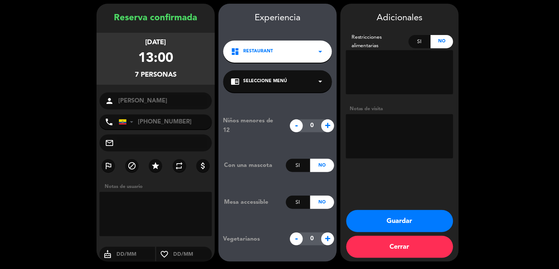
click at [372, 123] on textarea at bounding box center [399, 136] width 107 height 44
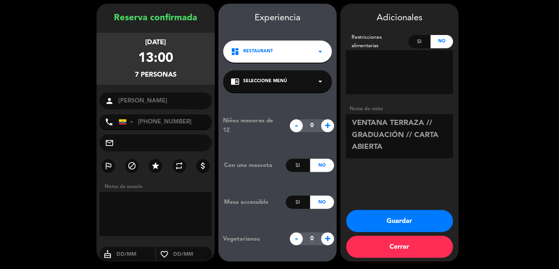
type textarea "VENTANA TERRAZA // GRADUACIÓN // CARTA ABIERTA"
click at [401, 218] on button "Guardar" at bounding box center [399, 221] width 107 height 22
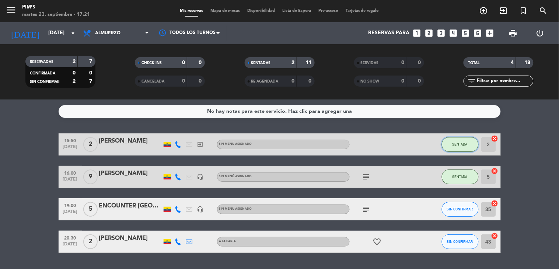
click at [459, 149] on button "SENTADA" at bounding box center [460, 144] width 37 height 15
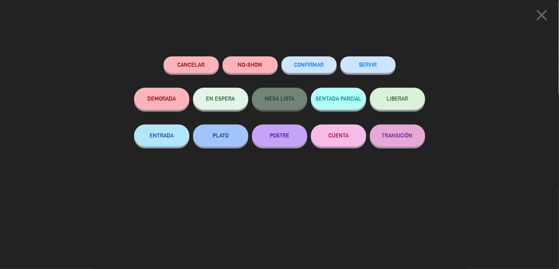
click at [360, 60] on button "SERVIR" at bounding box center [368, 64] width 55 height 17
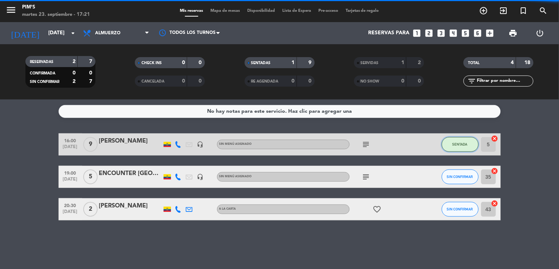
click at [461, 144] on span "SENTADA" at bounding box center [460, 144] width 15 height 4
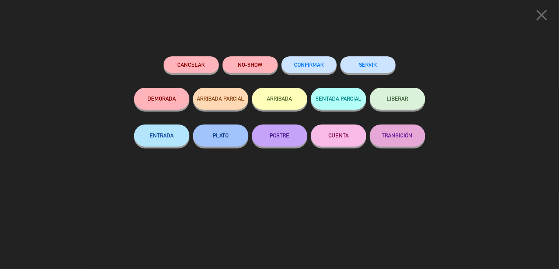
click at [370, 64] on button "SERVIR" at bounding box center [368, 64] width 55 height 17
